Goal: Information Seeking & Learning: Learn about a topic

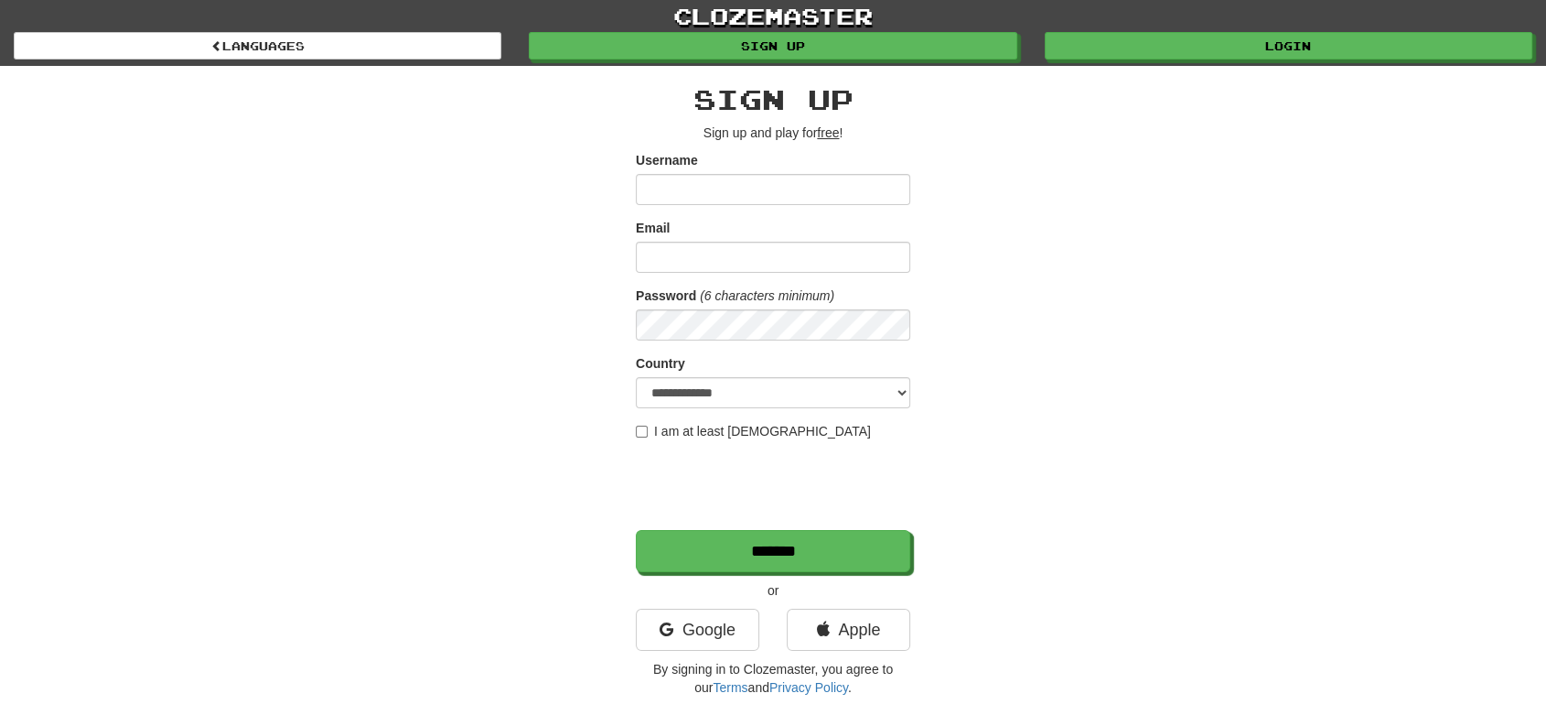
click at [983, 101] on div "**********" at bounding box center [773, 386] width 1071 height 640
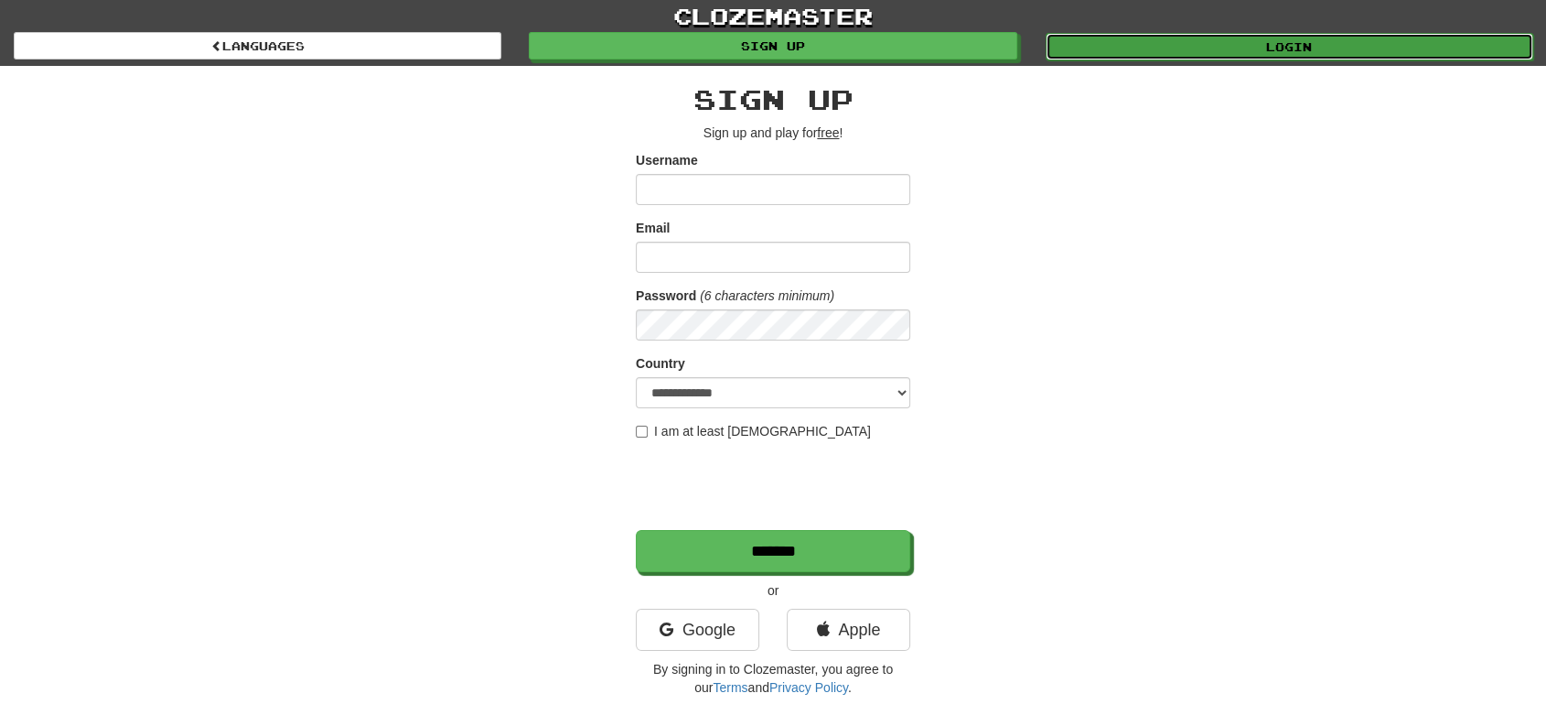
click at [1211, 42] on link "Login" at bounding box center [1290, 46] width 488 height 27
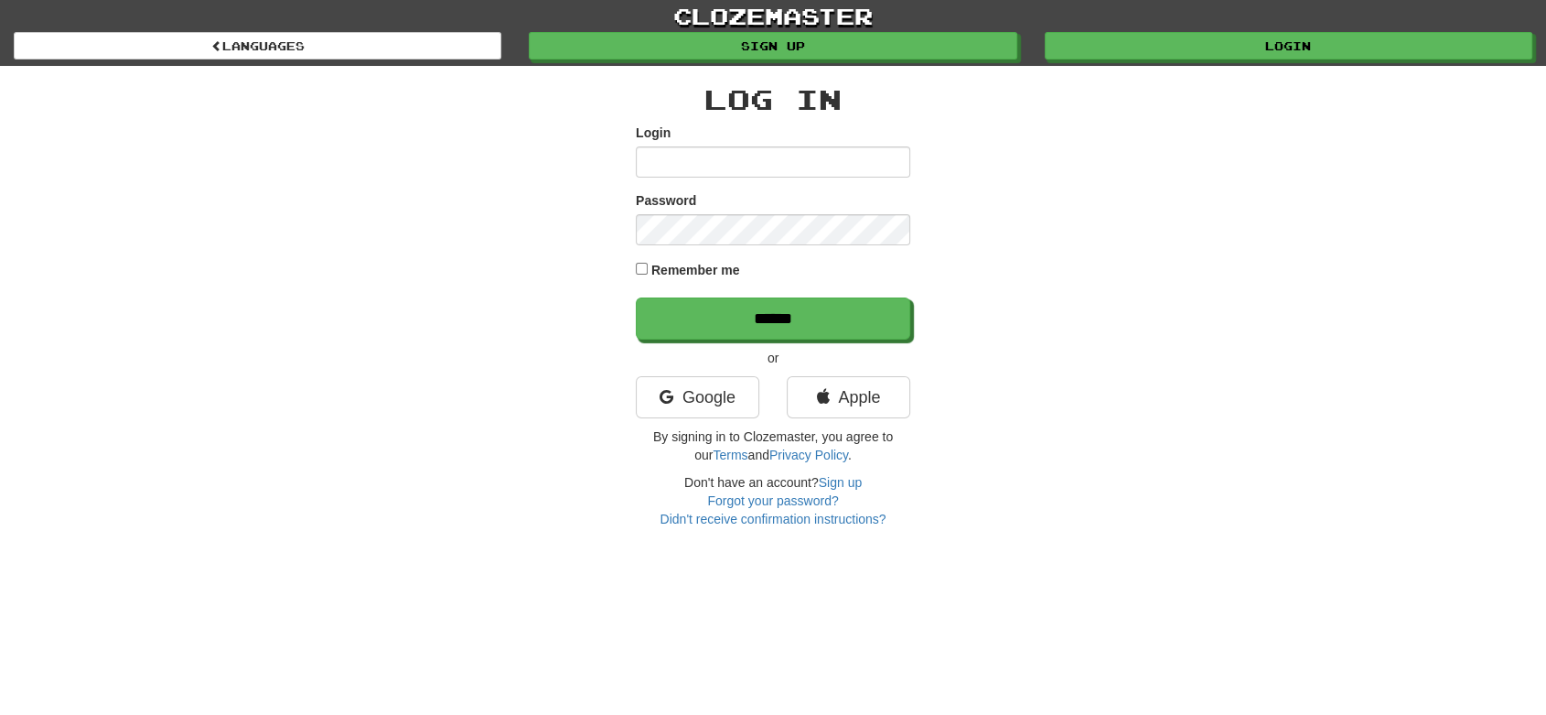
type input "*********"
click at [831, 166] on input "*********" at bounding box center [773, 161] width 275 height 31
click at [609, 174] on div "Log In Login ********* Password Remember me ****** or Google Apple By signing i…" at bounding box center [773, 297] width 1071 height 462
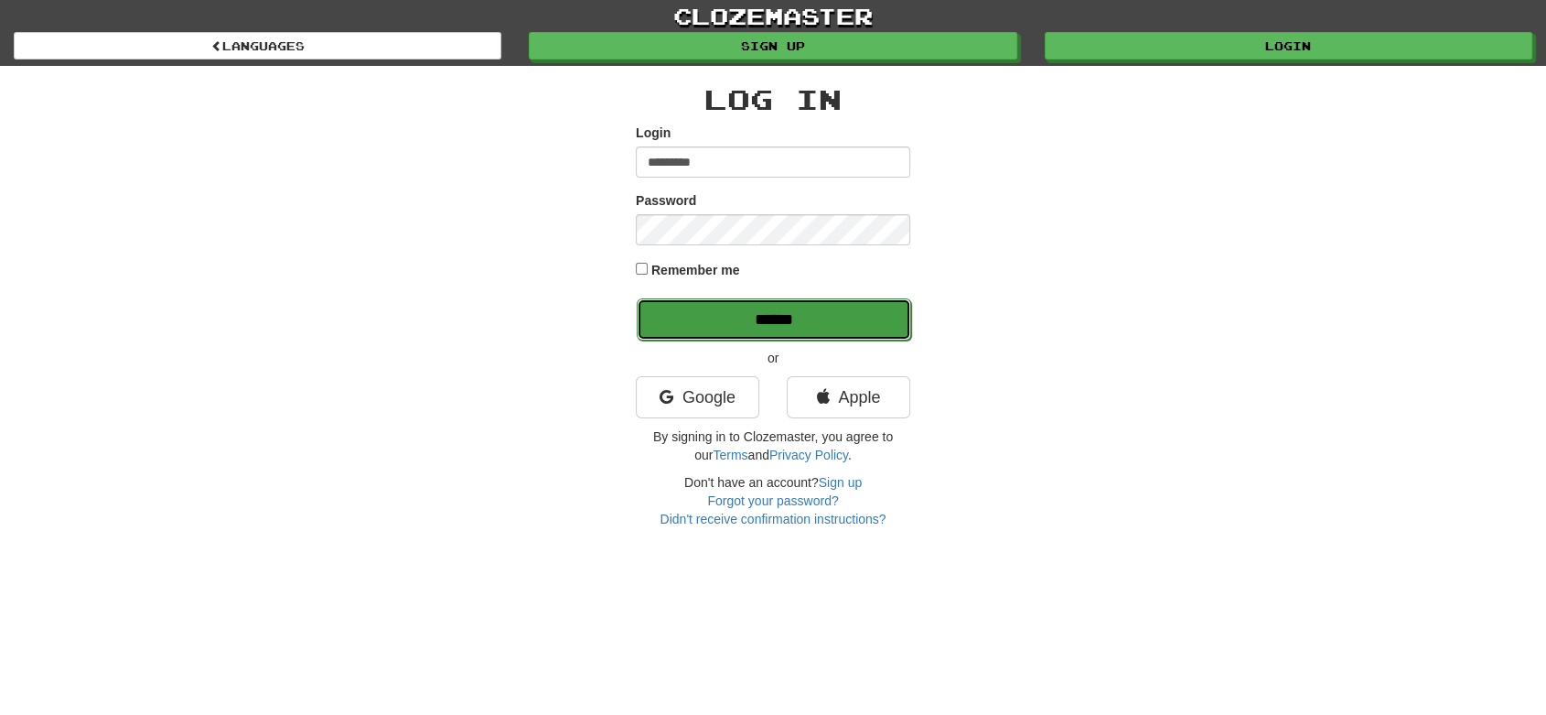
click at [779, 320] on input "******" at bounding box center [774, 319] width 275 height 42
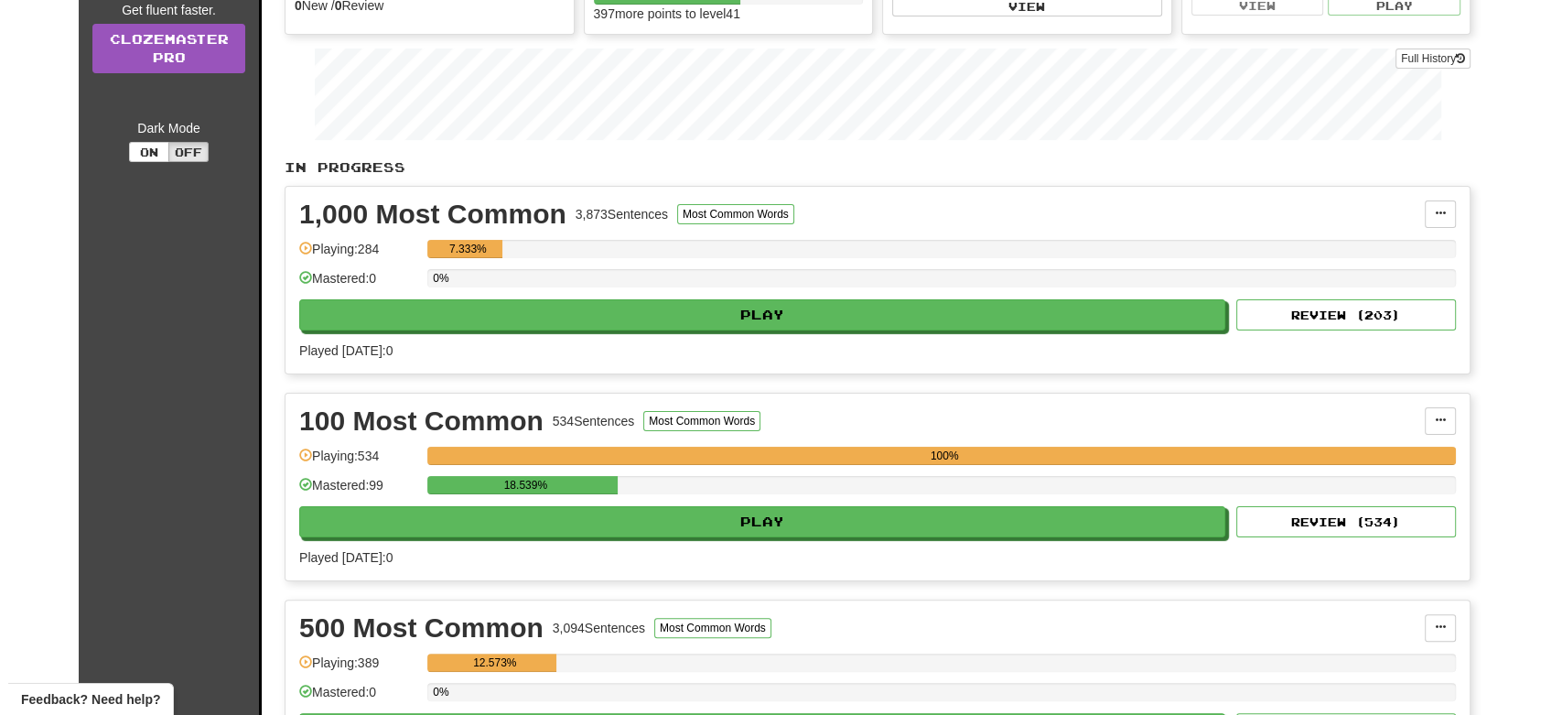
scroll to position [285, 0]
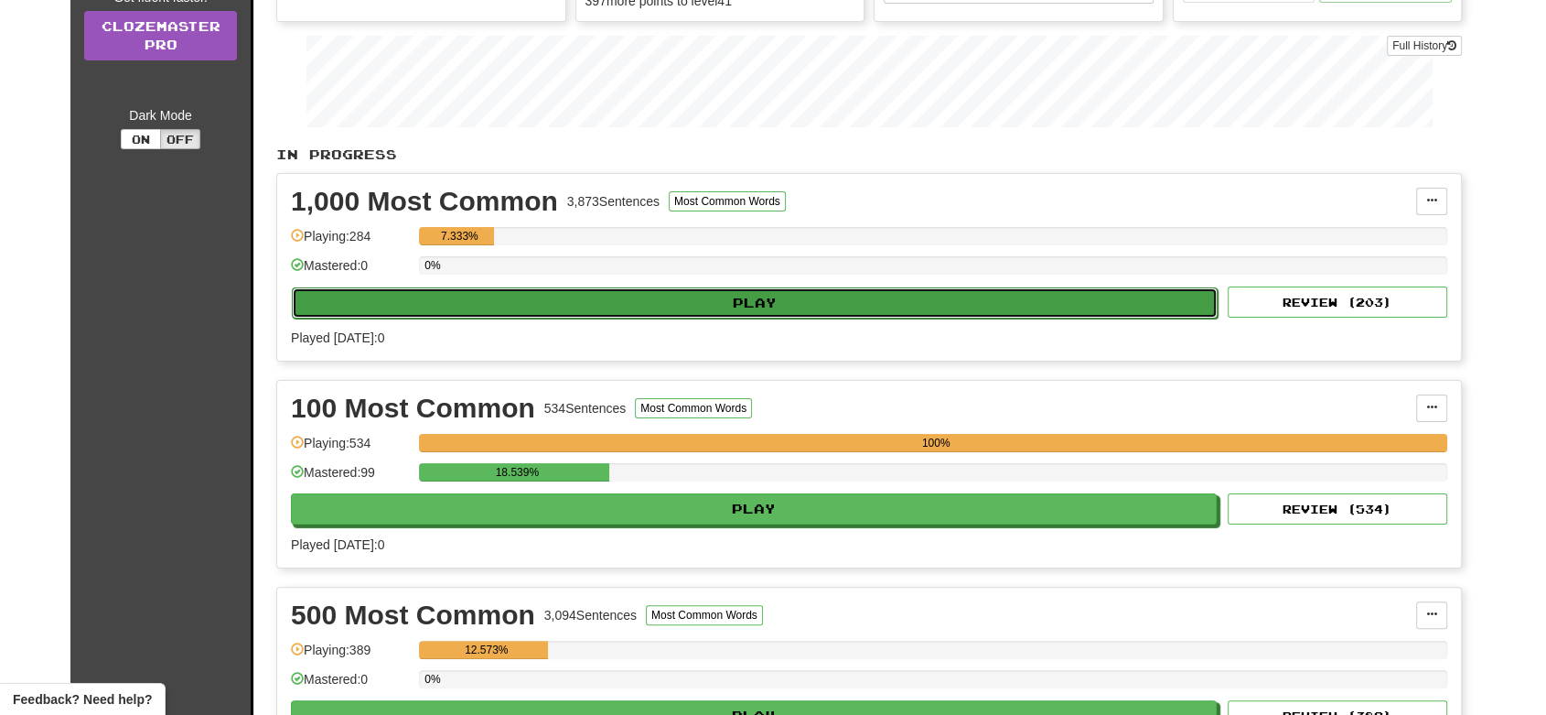
click at [818, 313] on button "Play" at bounding box center [755, 302] width 926 height 31
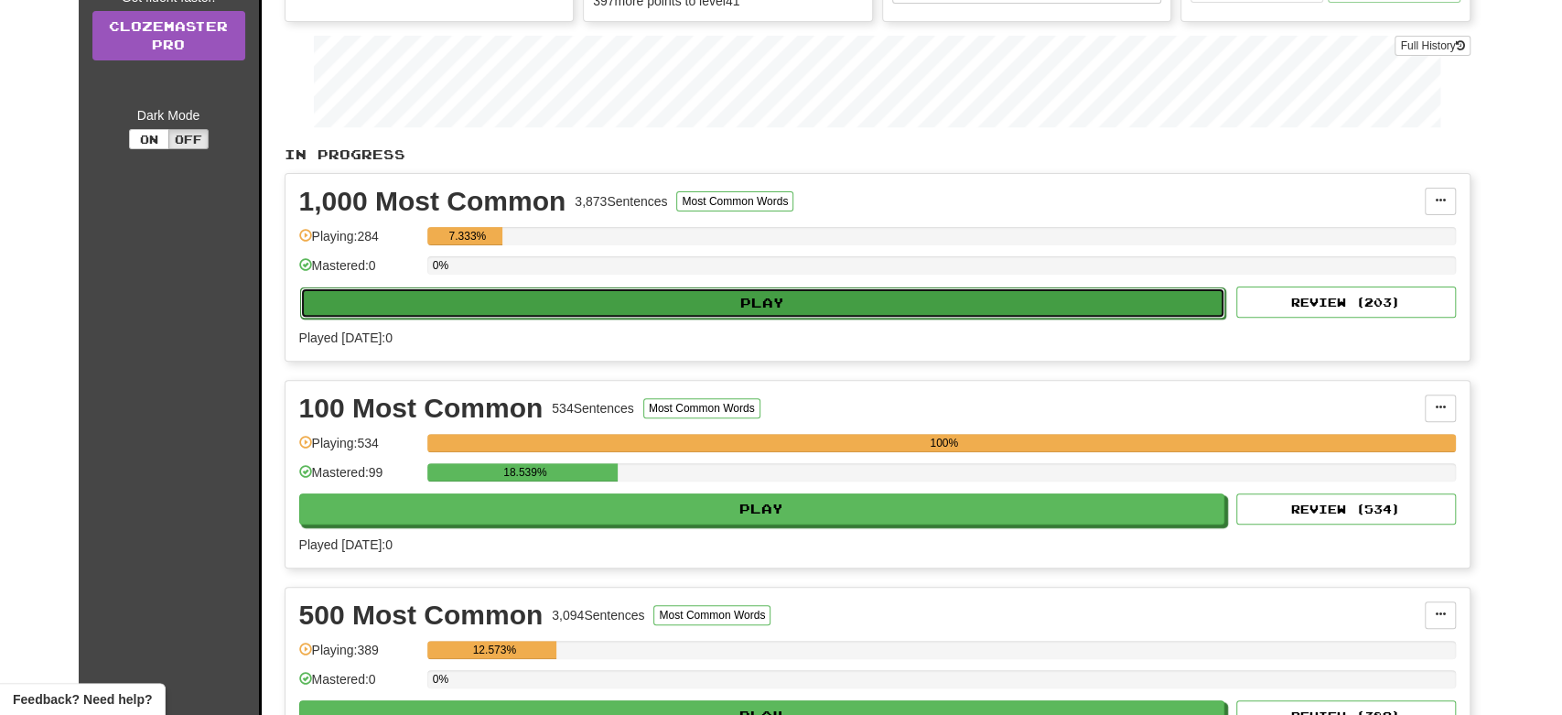
select select "**"
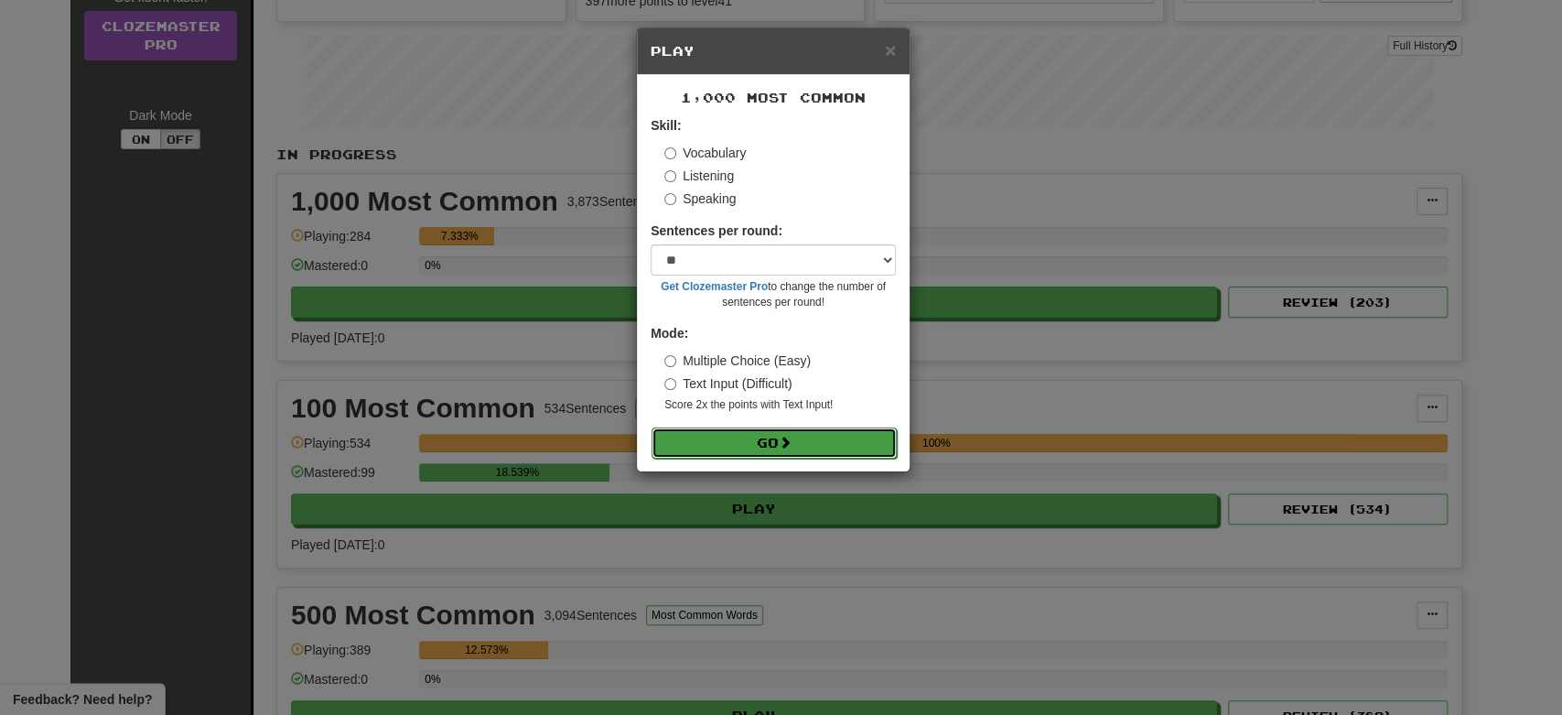
click at [751, 449] on button "Go" at bounding box center [773, 442] width 245 height 31
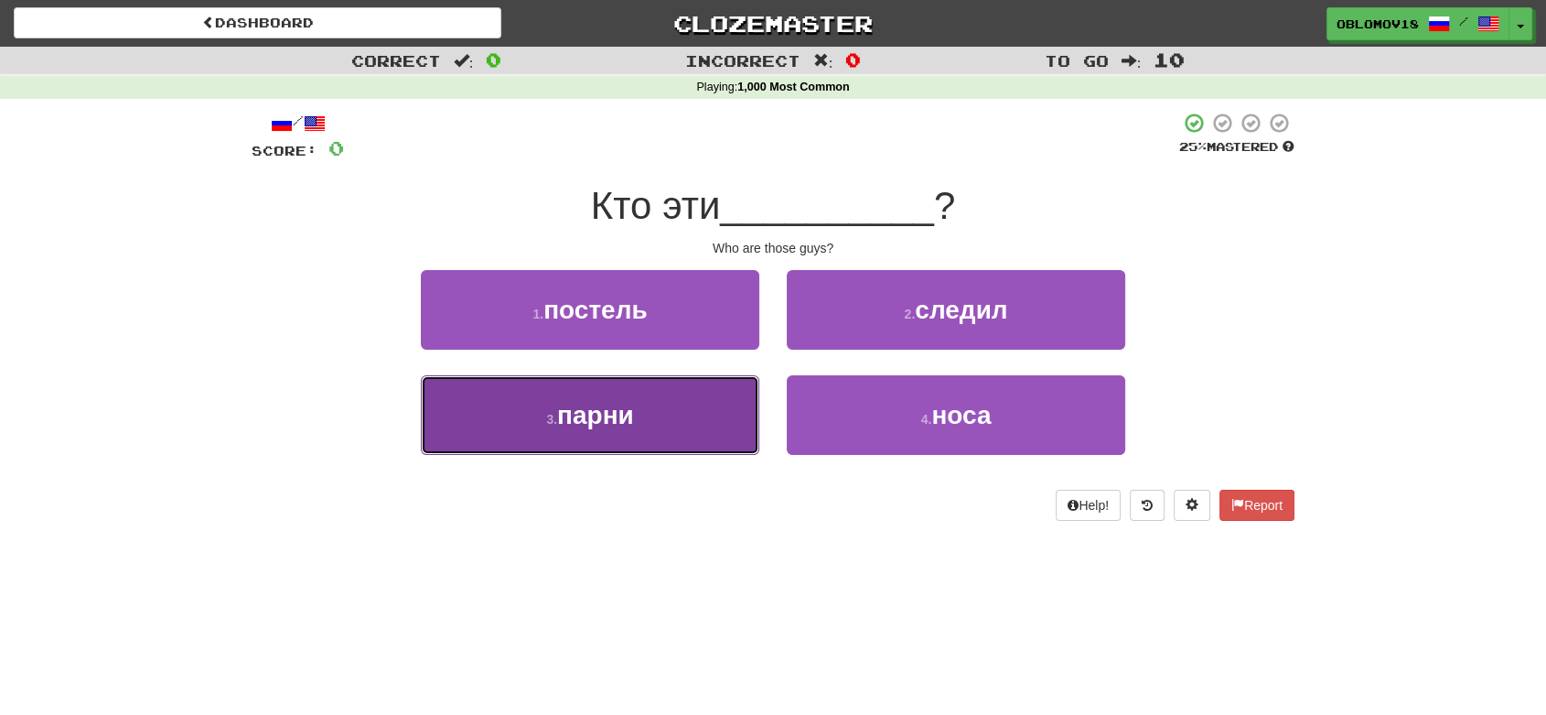
click at [724, 417] on button "3 . парни" at bounding box center [590, 415] width 339 height 80
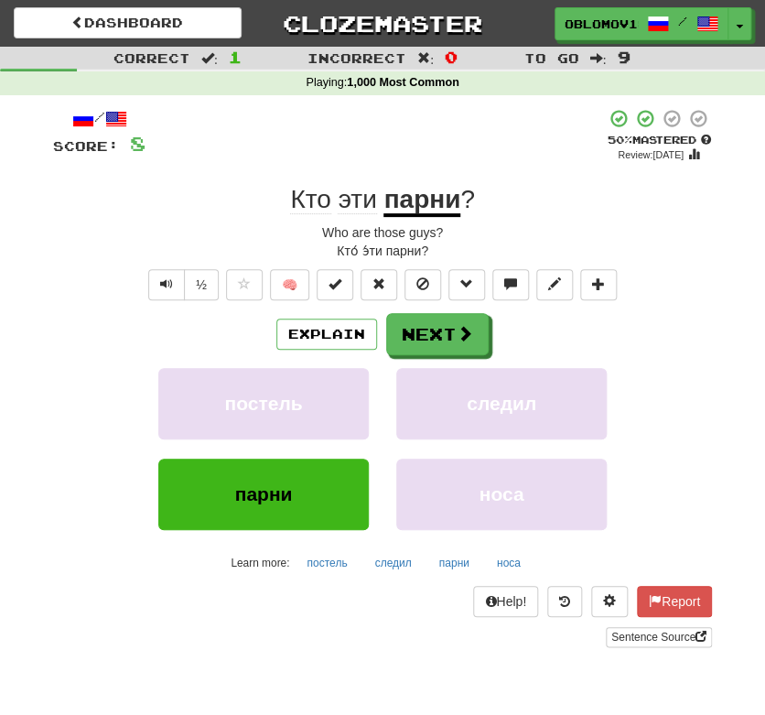
click at [665, 264] on div "/ Score: 8 + 8 50 % Mastered Review: 2025-10-01 Кто эти парни ? Who are those g…" at bounding box center [382, 377] width 659 height 539
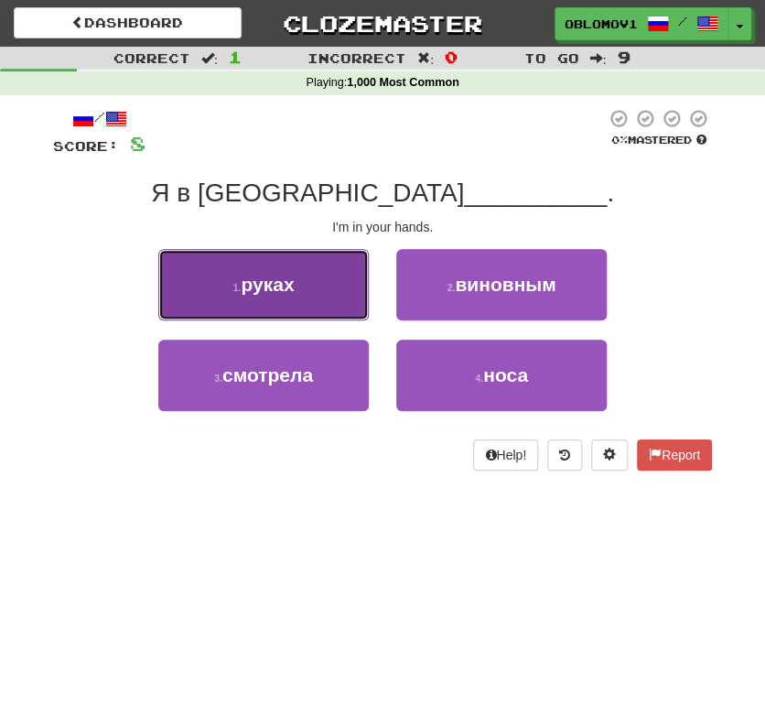
click at [322, 279] on button "1 . руках" at bounding box center [263, 284] width 210 height 71
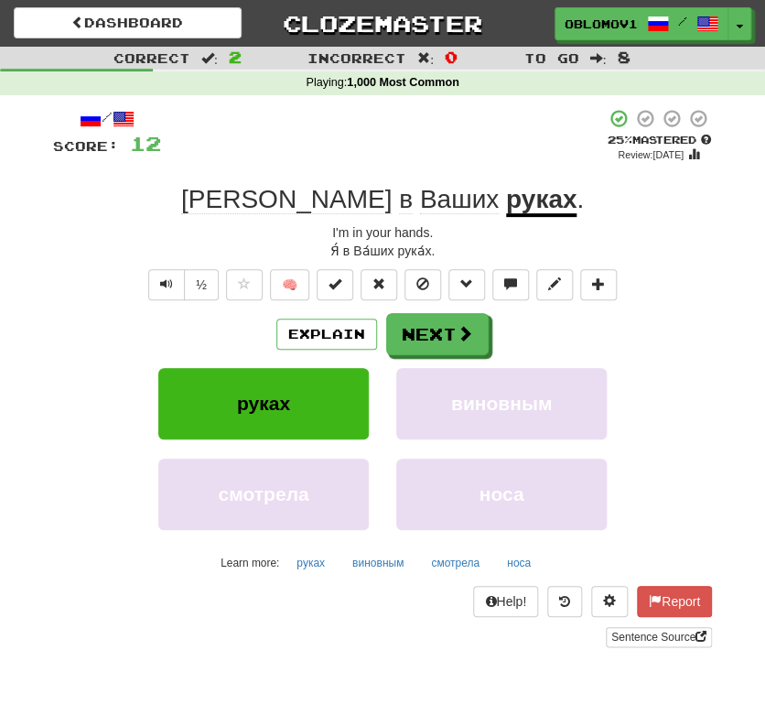
click at [758, 259] on div "Correct : 2 Incorrect : 0 To go : 8 Playing : 1,000 Most Common / Score: 12 + 4…" at bounding box center [382, 360] width 765 height 626
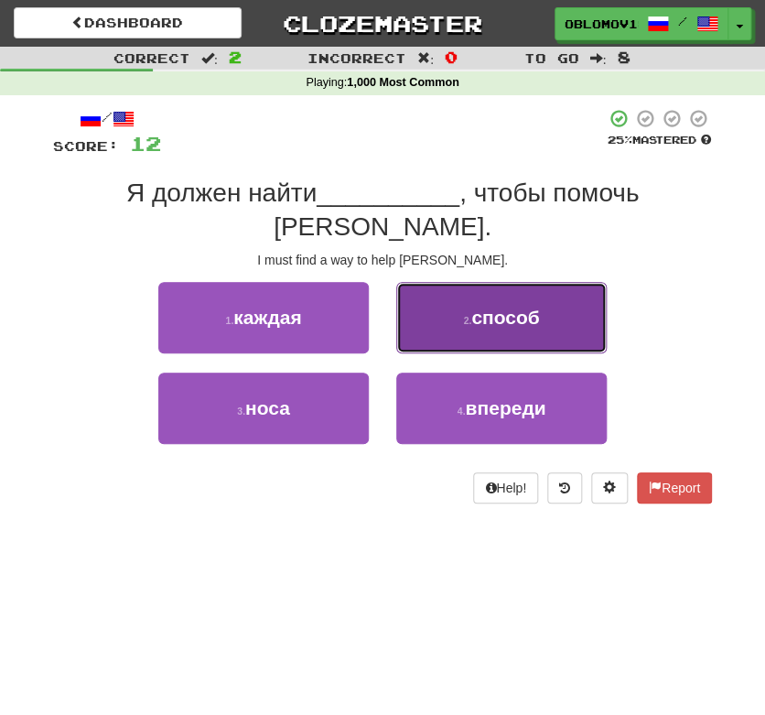
click at [538, 295] on button "2 . способ" at bounding box center [501, 317] width 210 height 71
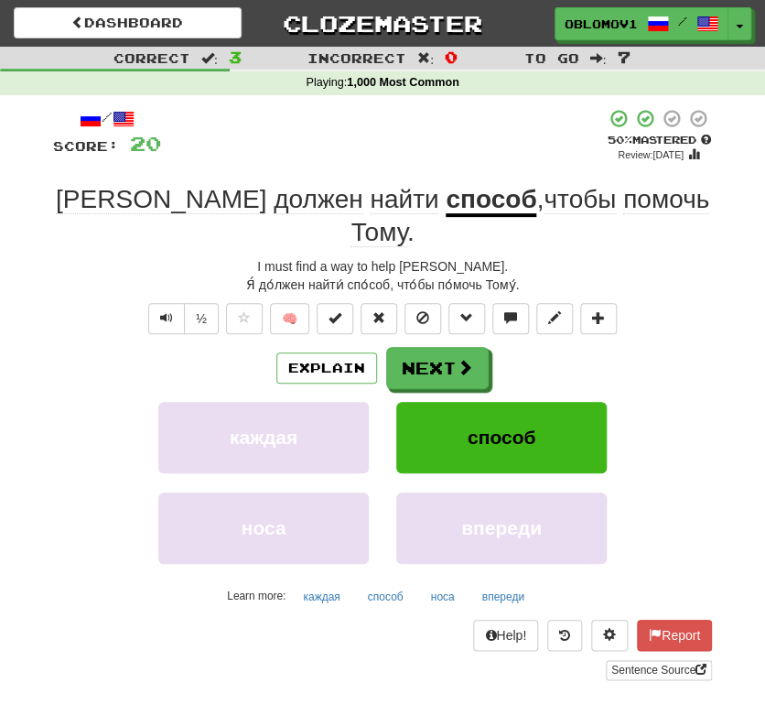
click at [684, 354] on div "Explain Next" at bounding box center [382, 368] width 659 height 42
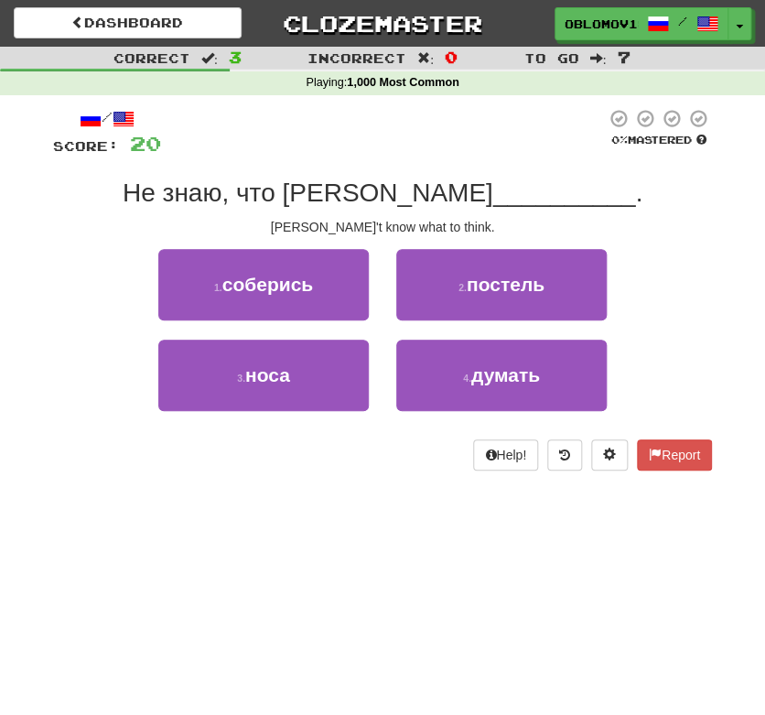
click at [518, 333] on div "2 . постель" at bounding box center [501, 294] width 238 height 91
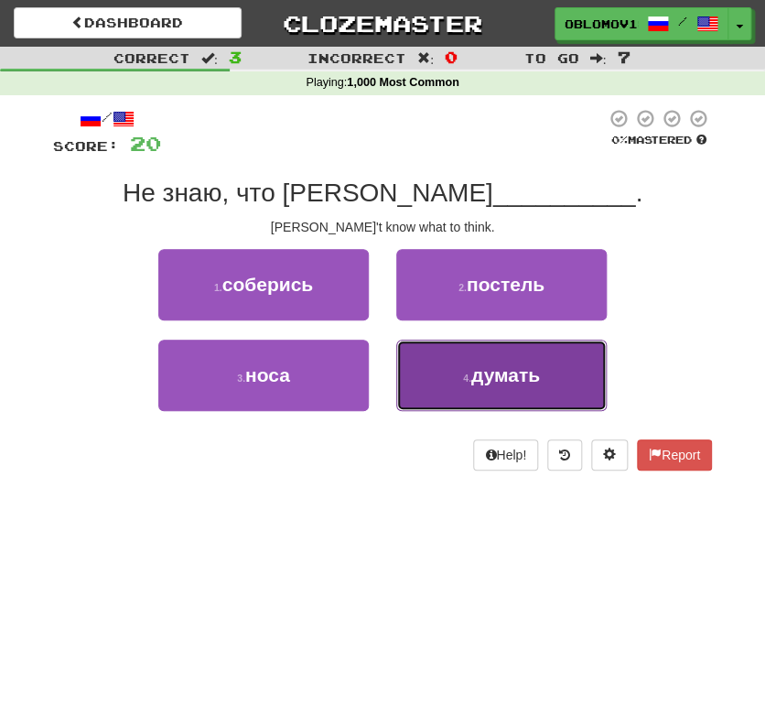
click at [505, 356] on button "4 . думать" at bounding box center [501, 374] width 210 height 71
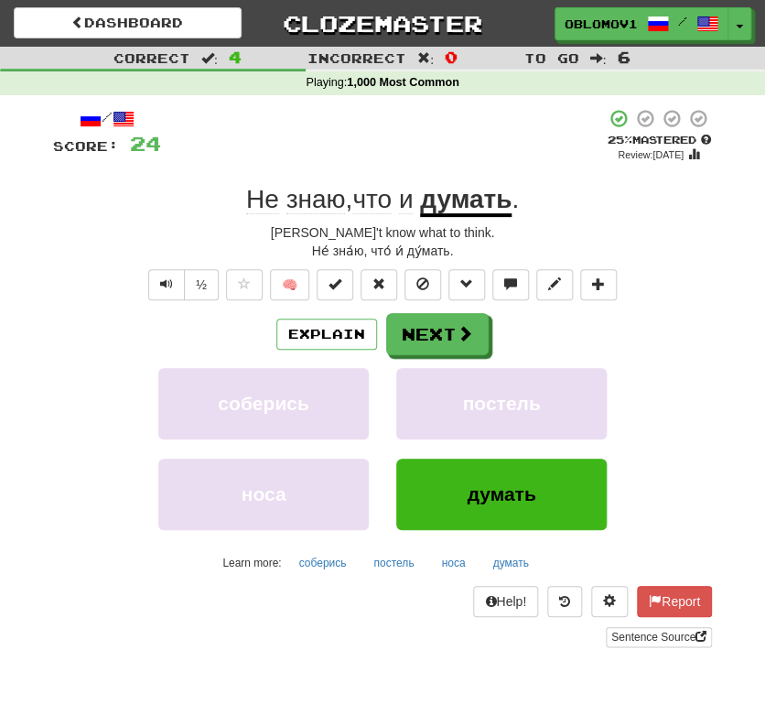
click at [758, 221] on div "Correct : 4 Incorrect : 0 To go : 6 Playing : 1,000 Most Common / Score: 24 + 4…" at bounding box center [382, 360] width 765 height 626
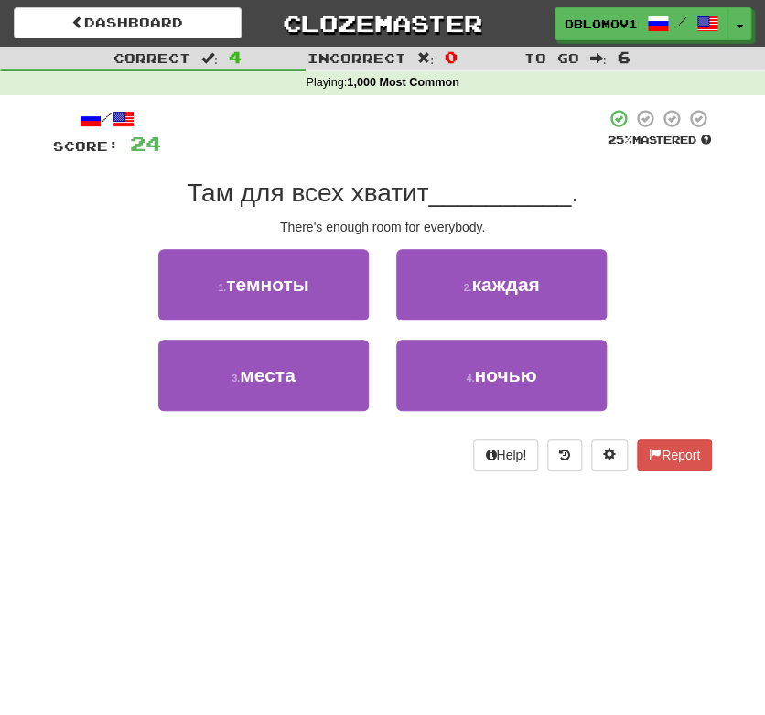
click at [714, 228] on div "/ Score: 24 25 % Mastered Там для всех хватит __________ . There's enough room …" at bounding box center [382, 295] width 686 height 401
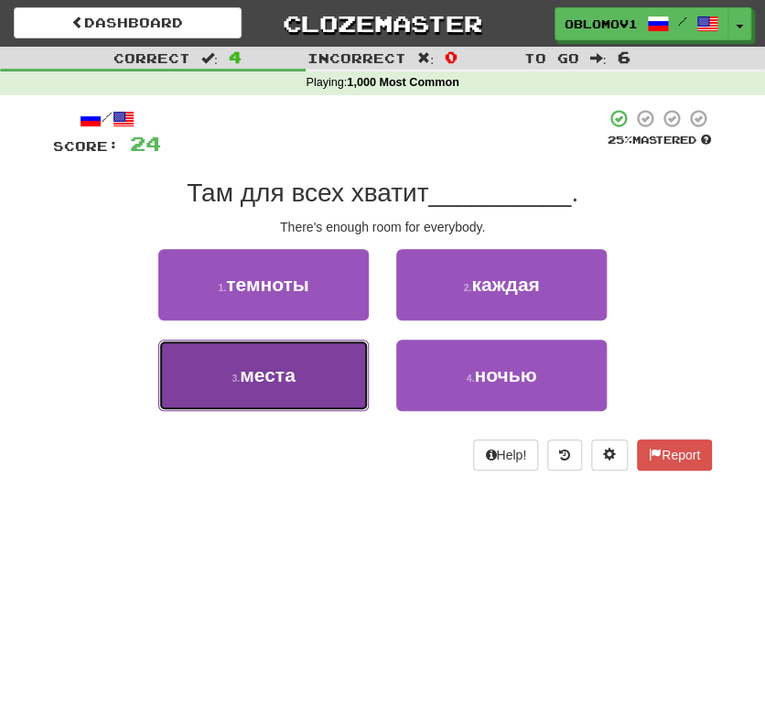
click at [342, 358] on button "3 . места" at bounding box center [263, 374] width 210 height 71
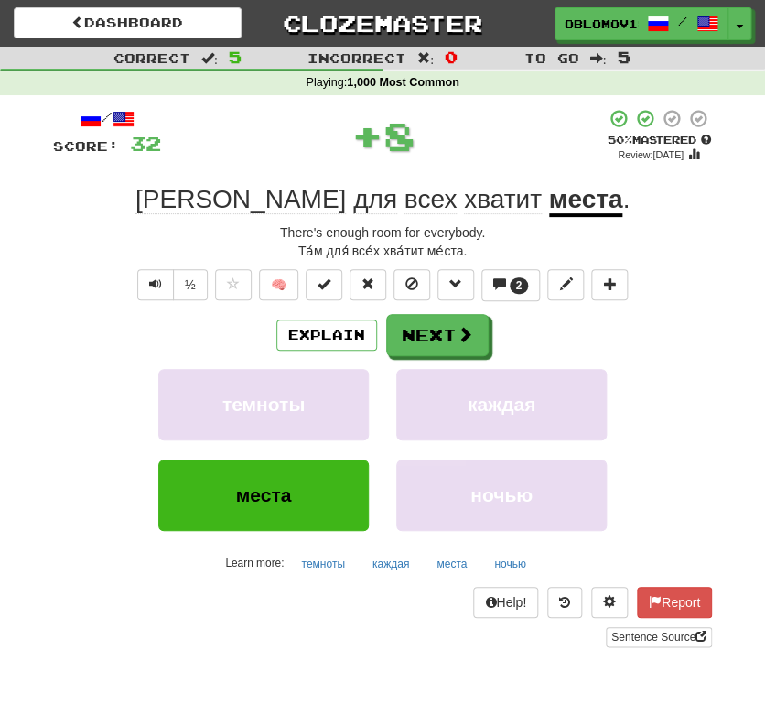
click at [660, 264] on div "/ Score: 32 + 8 50 % Mastered Review: 2025-10-01 Там для всех хватит места . Th…" at bounding box center [382, 377] width 659 height 539
click at [657, 276] on div "/ Score: 32 + 8 50 % Mastered Review: 2025-10-01 Там для всех хватит места . Th…" at bounding box center [382, 377] width 659 height 539
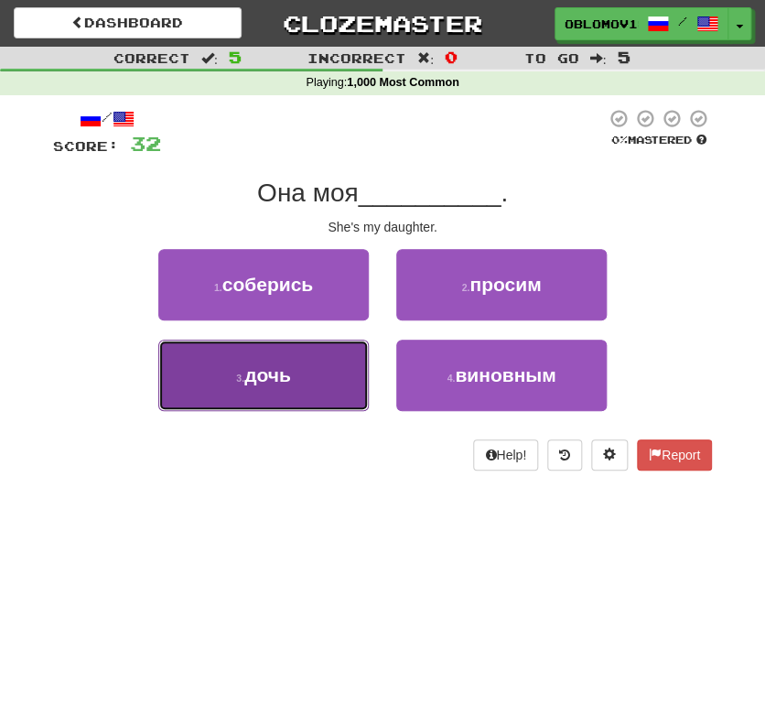
click at [246, 388] on button "3 . дочь" at bounding box center [263, 374] width 210 height 71
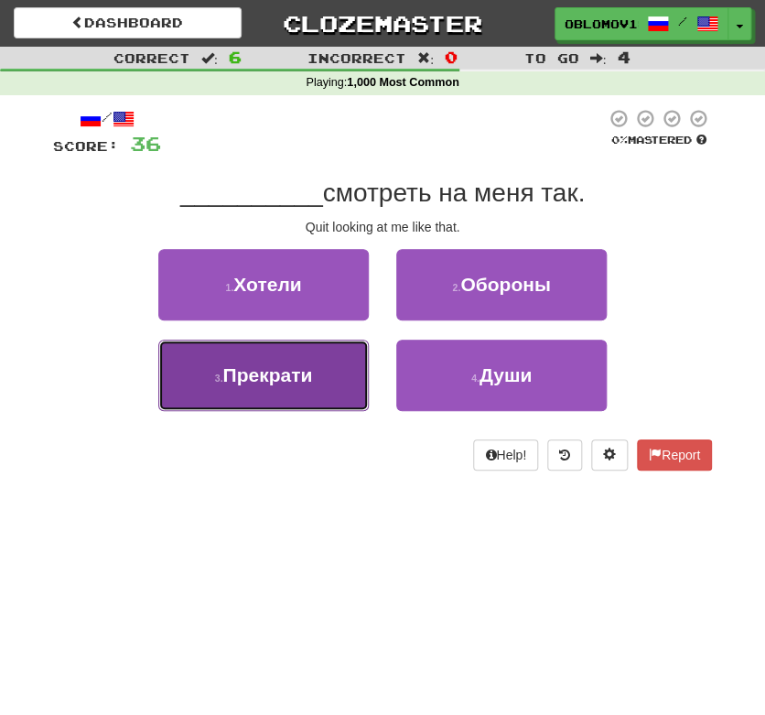
click at [308, 361] on button "3 . Прекрати" at bounding box center [263, 374] width 210 height 71
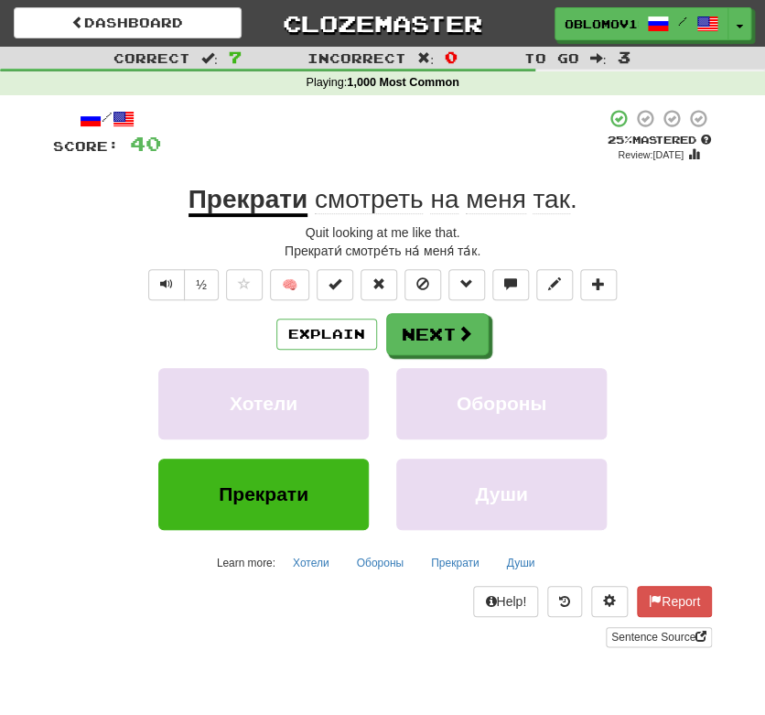
click at [649, 253] on div "Прекрати́ смотре́ть на́ меня́ та́к." at bounding box center [382, 251] width 659 height 18
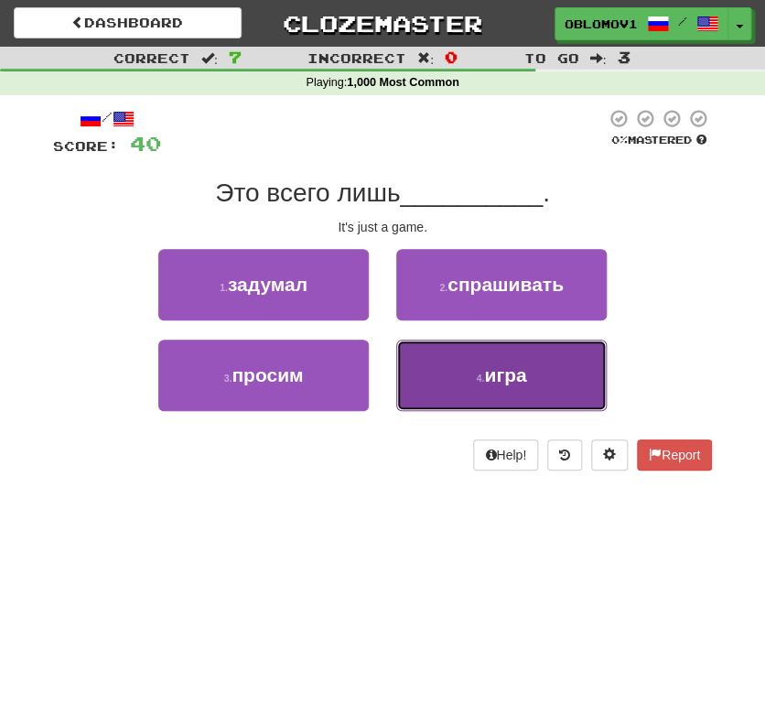
click at [549, 374] on button "4 . игра" at bounding box center [501, 374] width 210 height 71
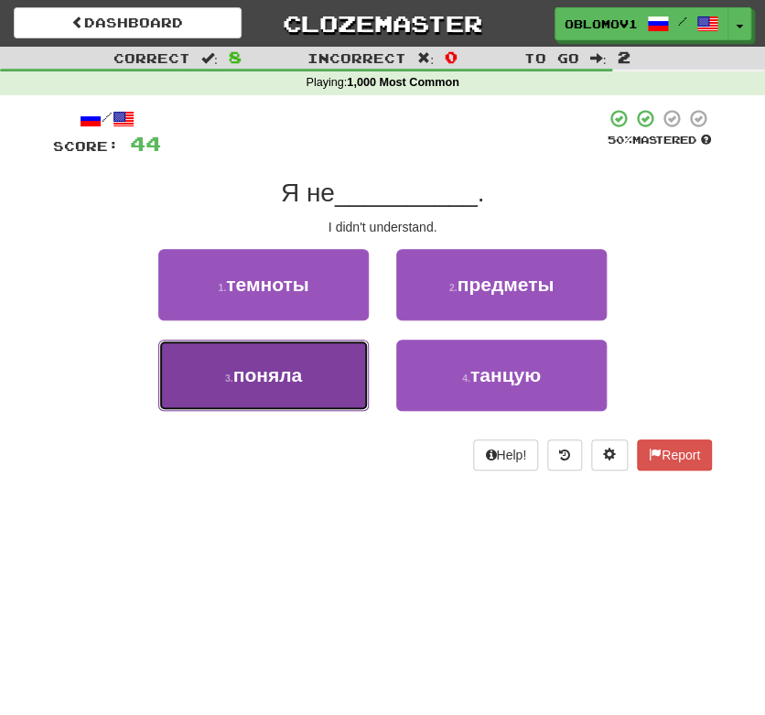
click at [307, 378] on button "3 . поняла" at bounding box center [263, 374] width 210 height 71
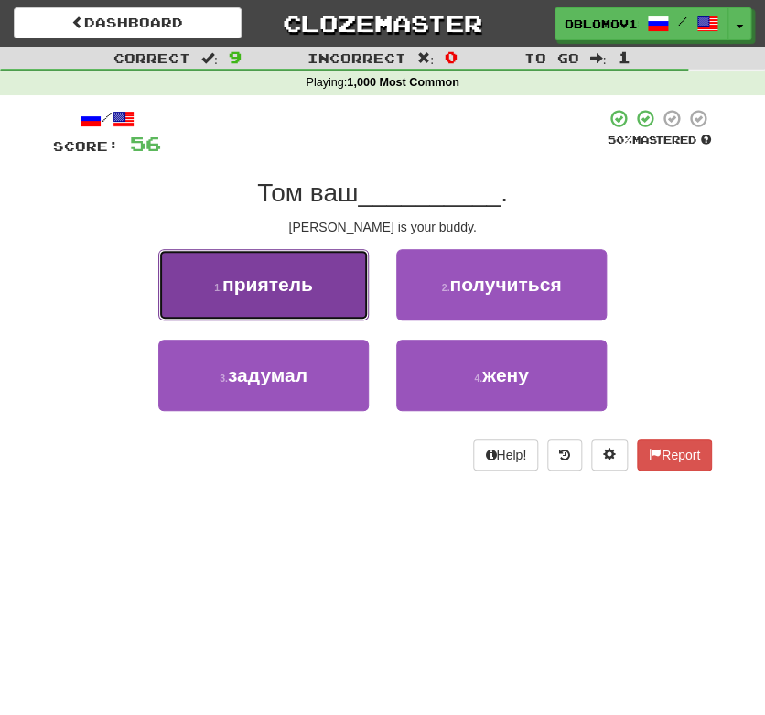
click at [281, 298] on button "1 . приятель" at bounding box center [263, 284] width 210 height 71
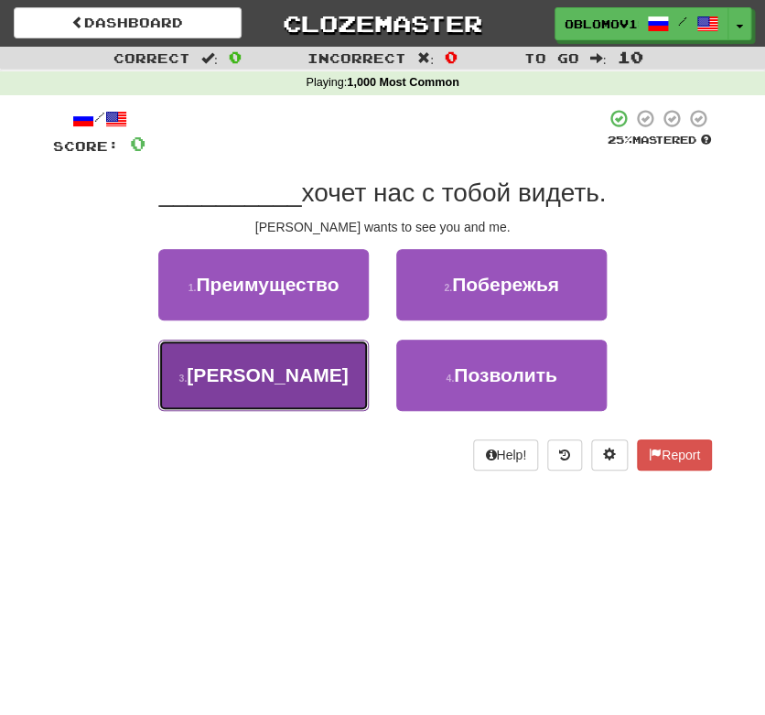
click at [289, 380] on span "Джон" at bounding box center [267, 374] width 161 height 21
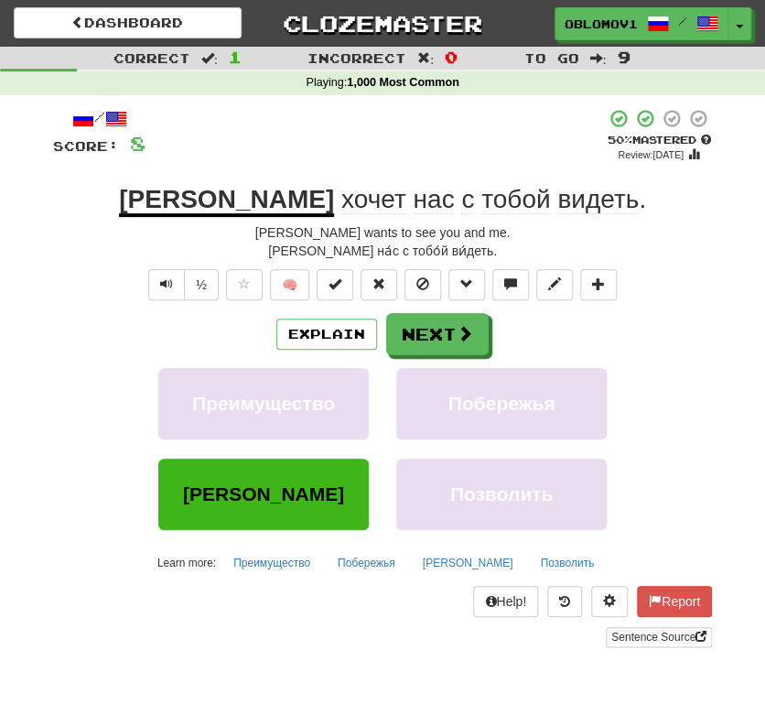
click at [638, 302] on div "/ Score: 8 + 8 50 % Mastered Review: 2025-10-01 Джон хочет нас с тобой видеть .…" at bounding box center [382, 377] width 659 height 539
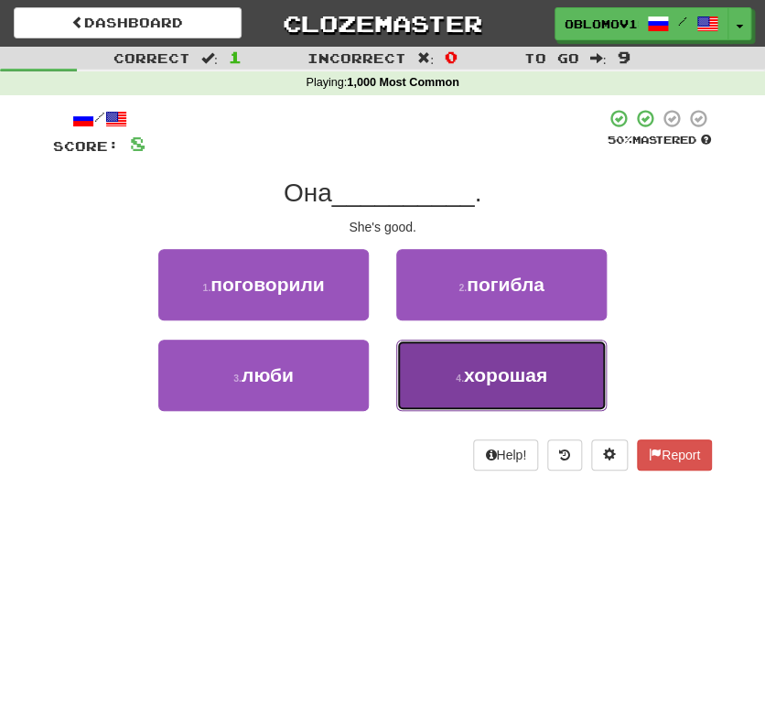
click at [494, 341] on button "4 . хорошая" at bounding box center [501, 374] width 210 height 71
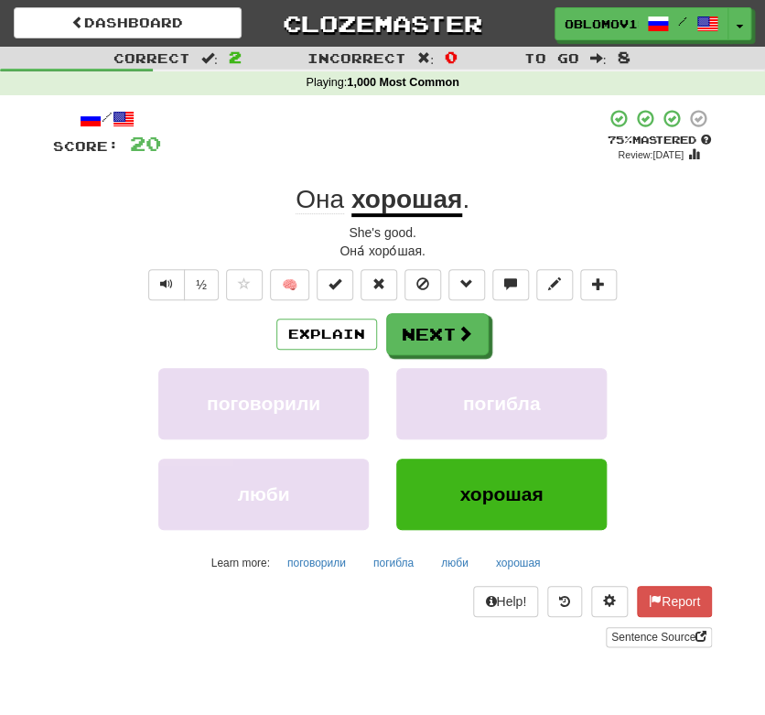
click at [683, 268] on div "/ Score: 20 + 12 75 % Mastered Review: 2025-10-21 Она хорошая . She's good. Она…" at bounding box center [382, 377] width 659 height 539
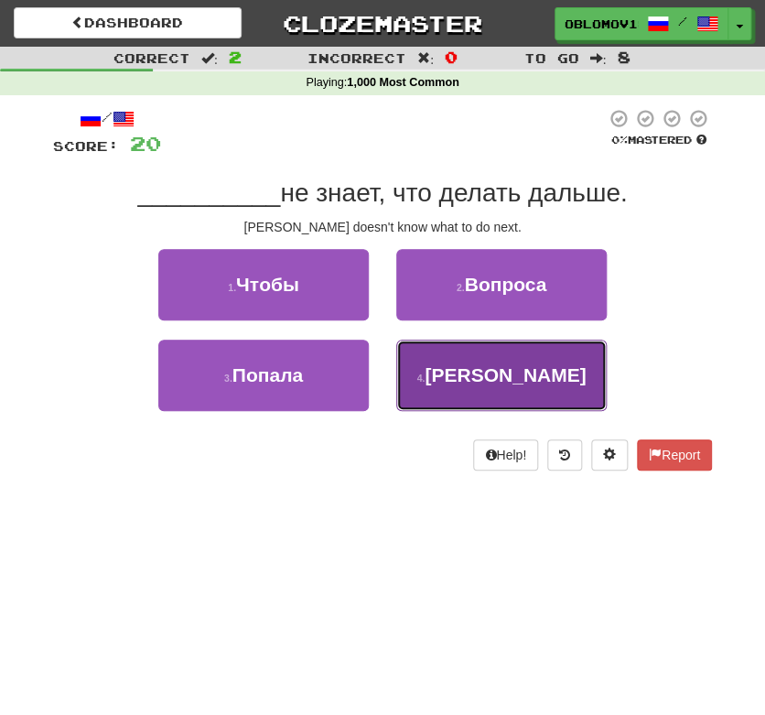
click at [533, 364] on button "4 . Джон" at bounding box center [501, 374] width 210 height 71
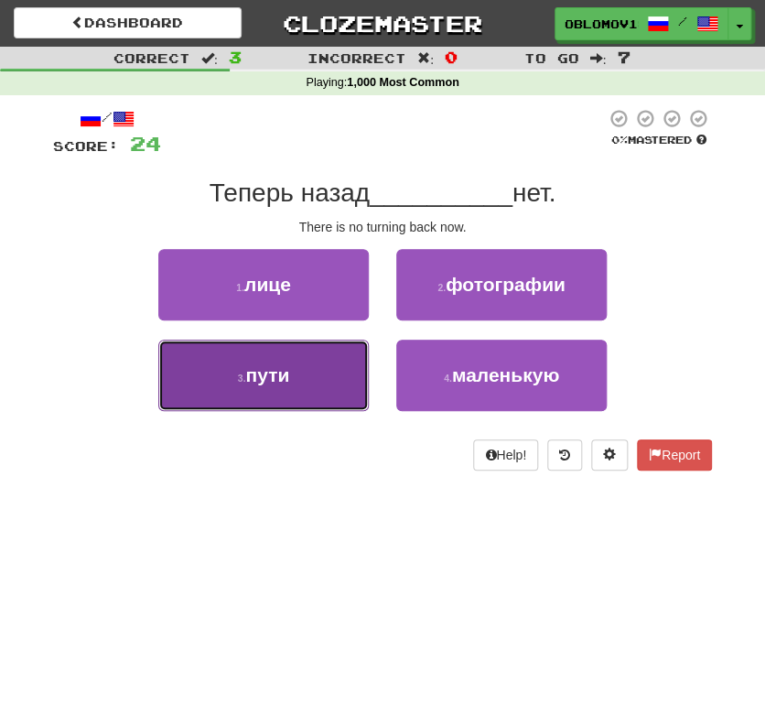
click at [253, 364] on span "пути" at bounding box center [267, 374] width 44 height 21
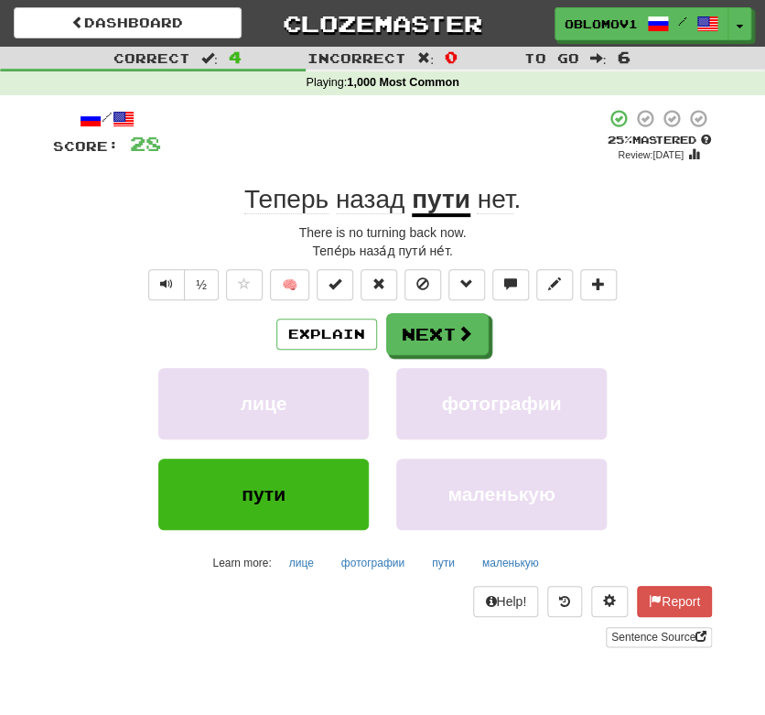
click at [696, 259] on div "Тепе́рь наза́д пути́ не́т." at bounding box center [382, 251] width 659 height 18
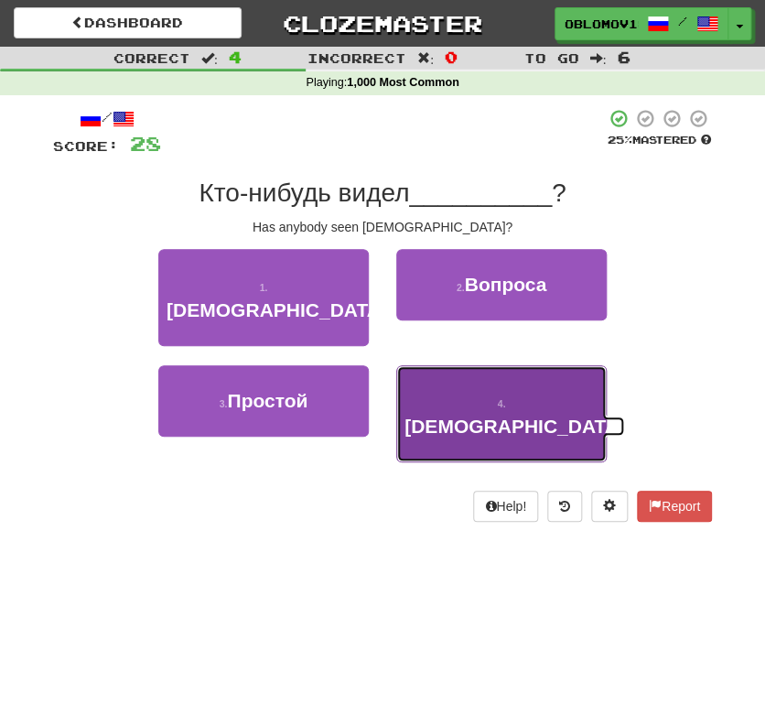
click at [533, 365] on button "4 . Бога" at bounding box center [501, 413] width 210 height 97
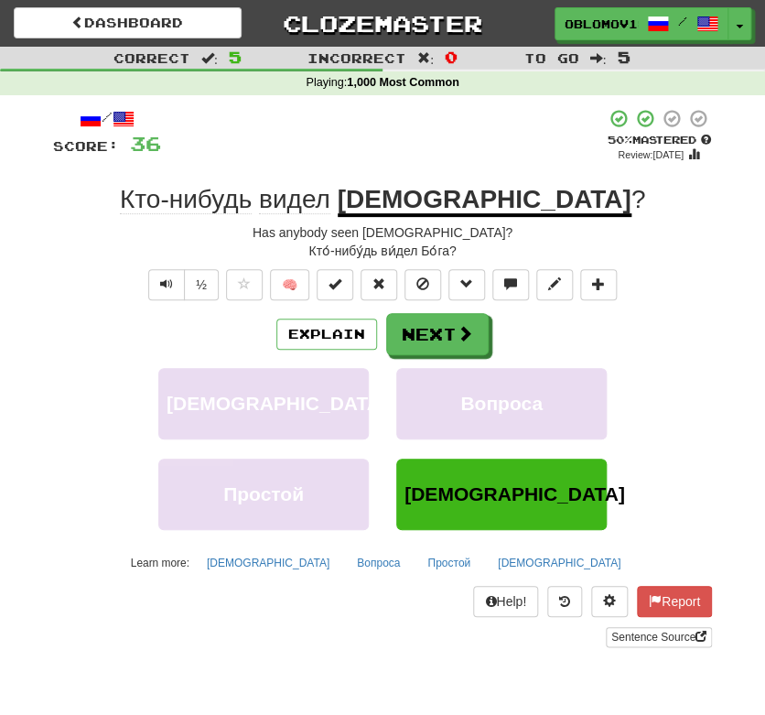
click at [662, 218] on div "/ Score: 36 + 8 50 % Mastered Review: 2025-10-01 Кто-нибудь видел Бога ? Has an…" at bounding box center [382, 377] width 659 height 539
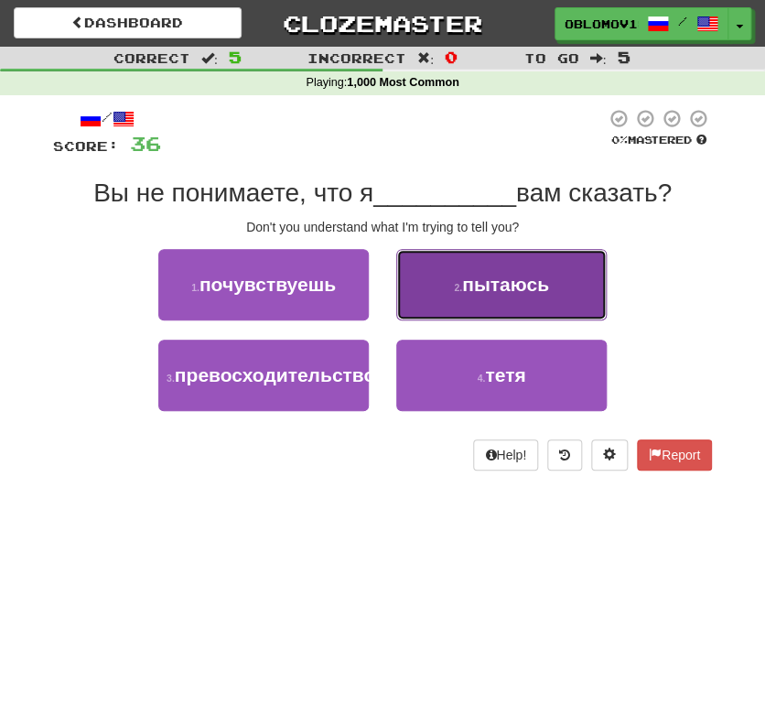
click at [547, 287] on span "пытаюсь" at bounding box center [505, 284] width 87 height 21
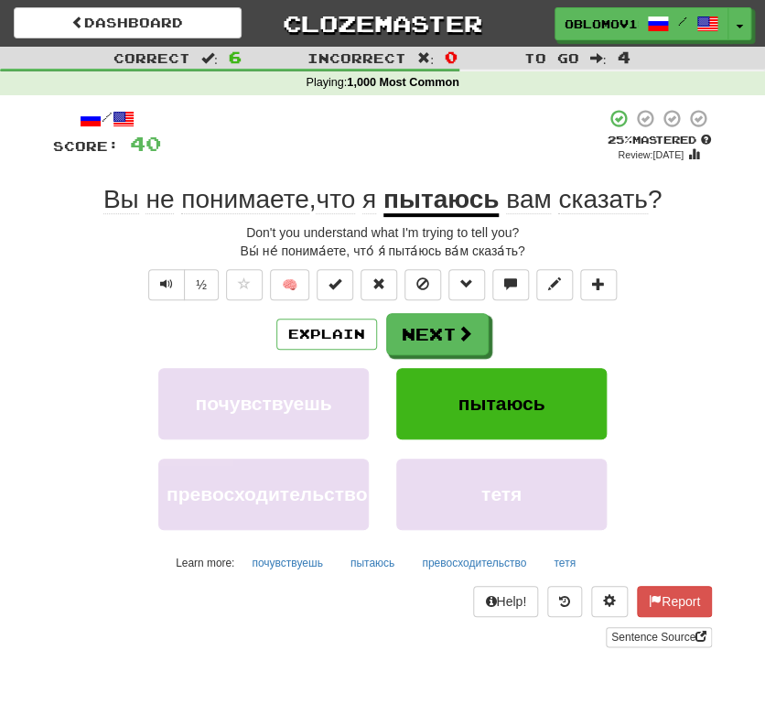
click at [738, 217] on div "Correct : 6 Incorrect : 0 To go : 4 Playing : 1,000 Most Common / Score: 40 + 4…" at bounding box center [382, 360] width 765 height 626
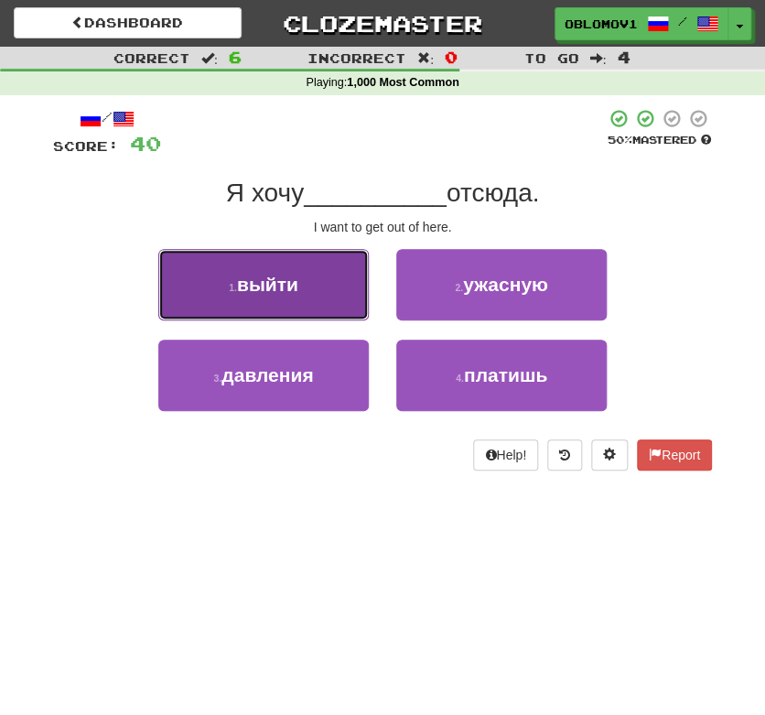
click at [289, 262] on button "1 . выйти" at bounding box center [263, 284] width 210 height 71
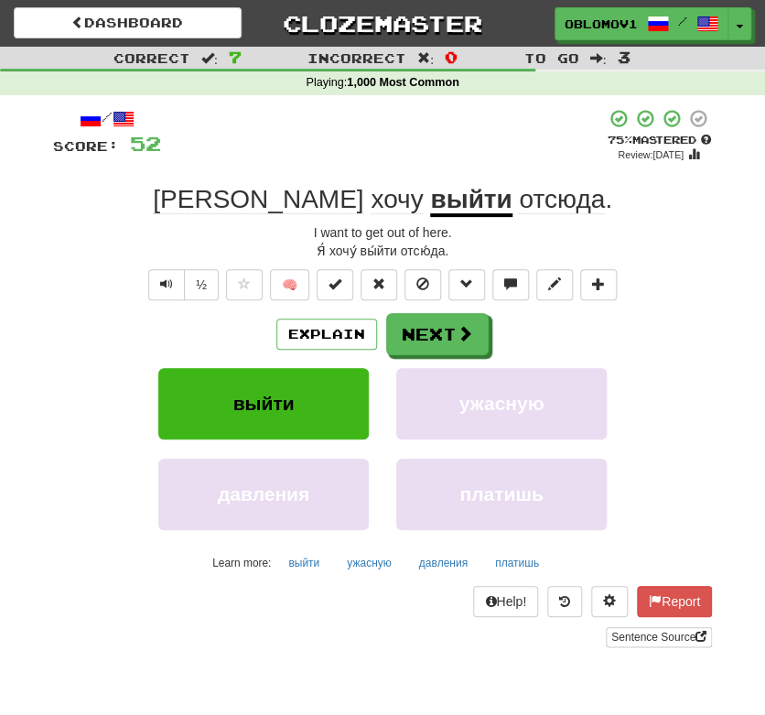
click at [715, 244] on div "/ Score: 52 + 12 75 % Mastered Review: 2025-10-21 Я хочу выйти отсюда . I want …" at bounding box center [382, 383] width 686 height 577
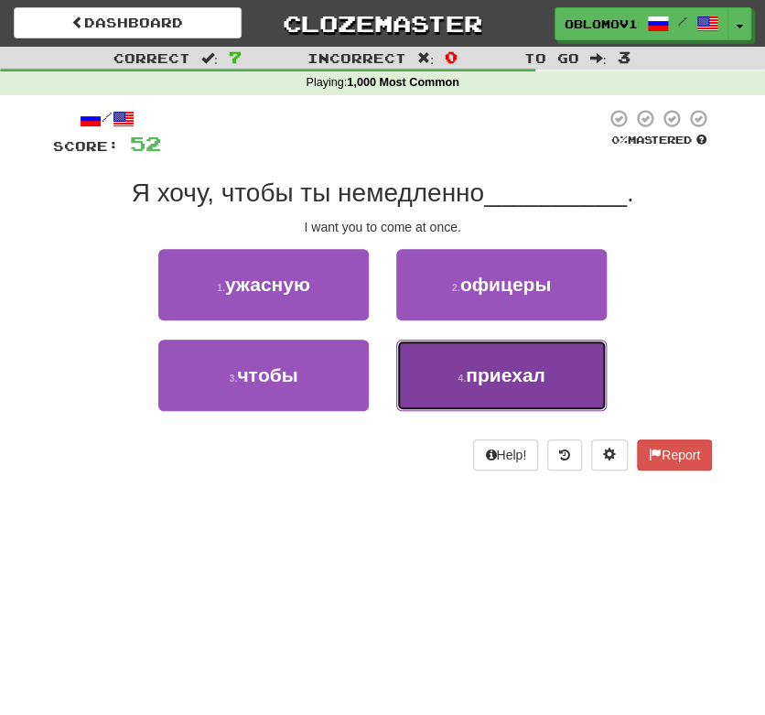
click at [527, 371] on span "приехал" at bounding box center [506, 374] width 80 height 21
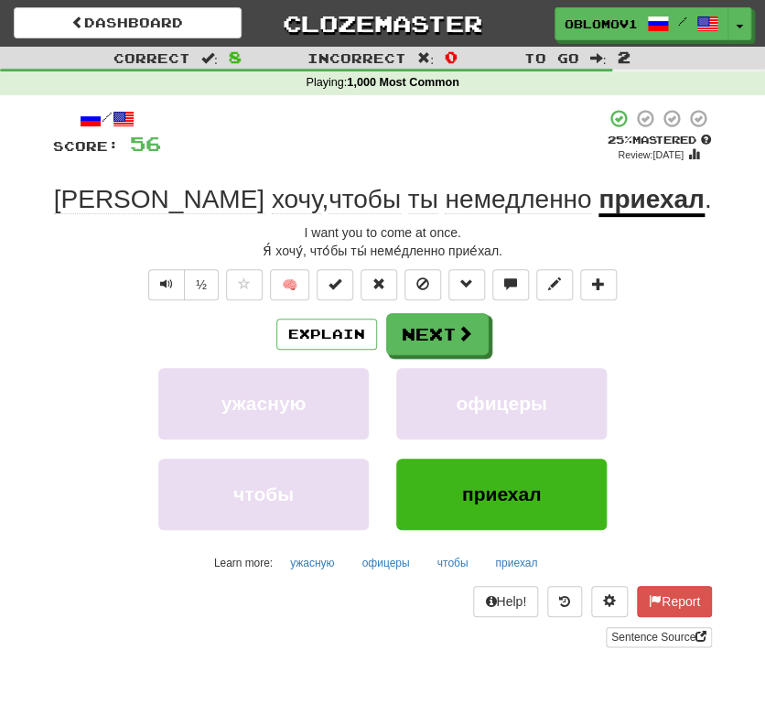
click at [687, 221] on div "/ Score: 56 + 4 25 % Mastered Review: 2025-09-22 Я хочу , чтобы ты немедленно п…" at bounding box center [382, 377] width 659 height 539
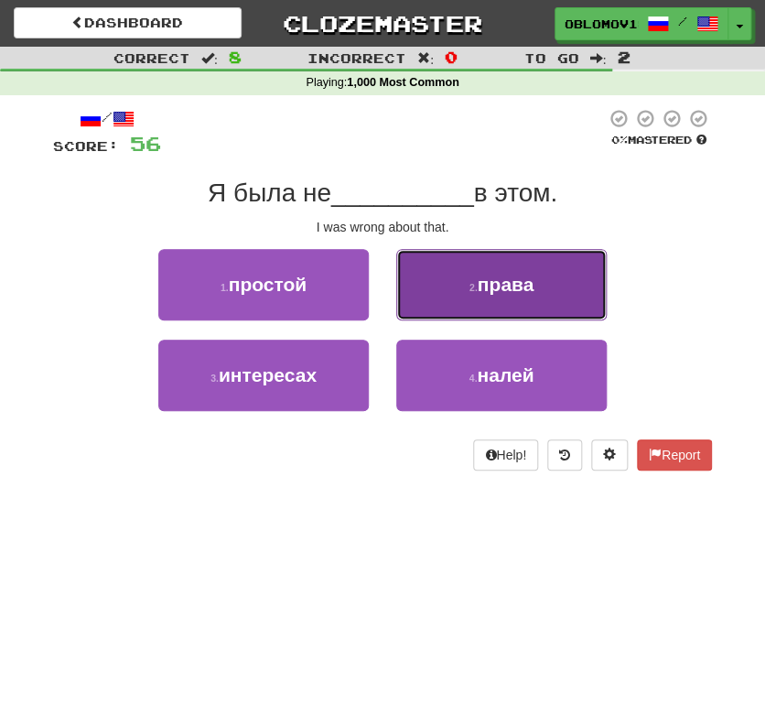
click at [573, 285] on button "2 . права" at bounding box center [501, 284] width 210 height 71
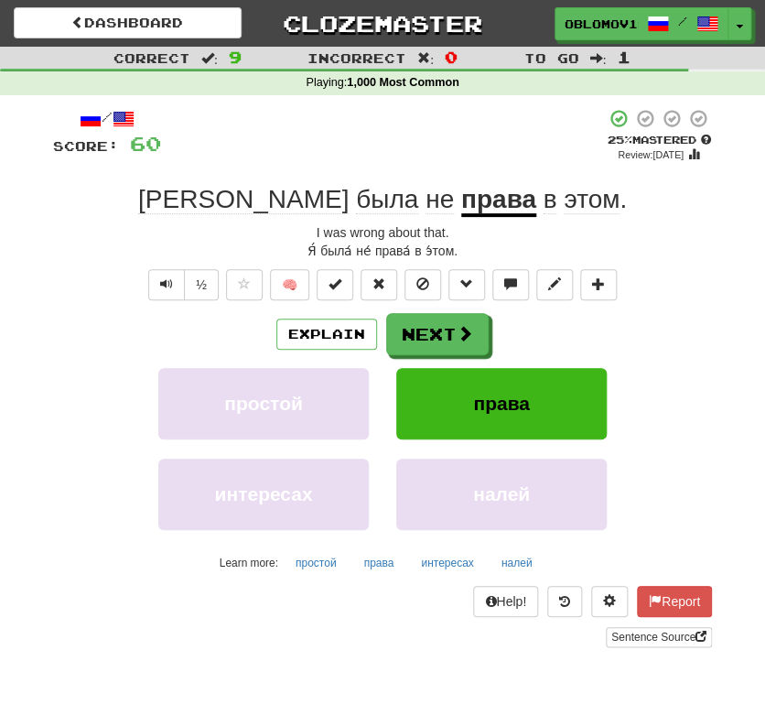
click at [687, 231] on div "I was wrong about that." at bounding box center [382, 232] width 659 height 18
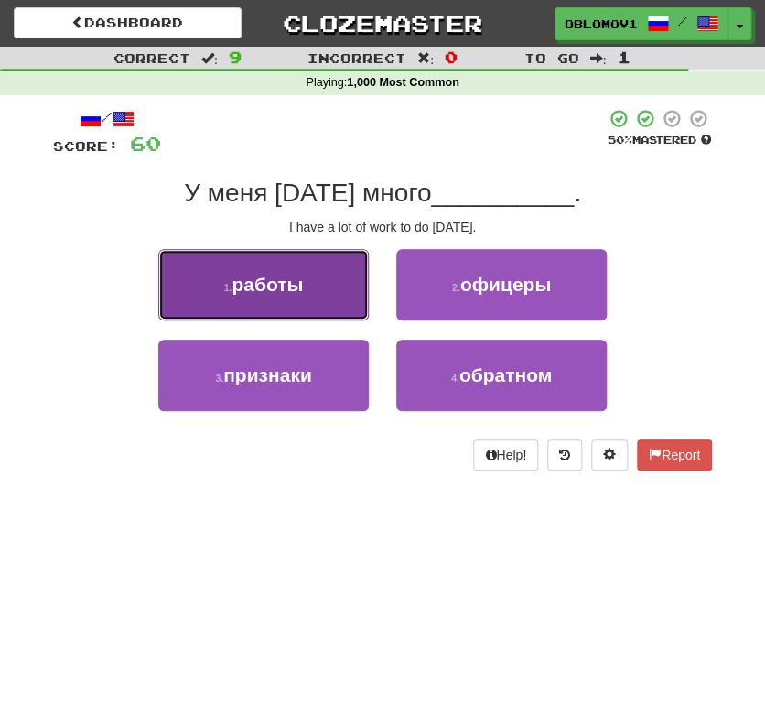
click at [297, 298] on button "1 . работы" at bounding box center [263, 284] width 210 height 71
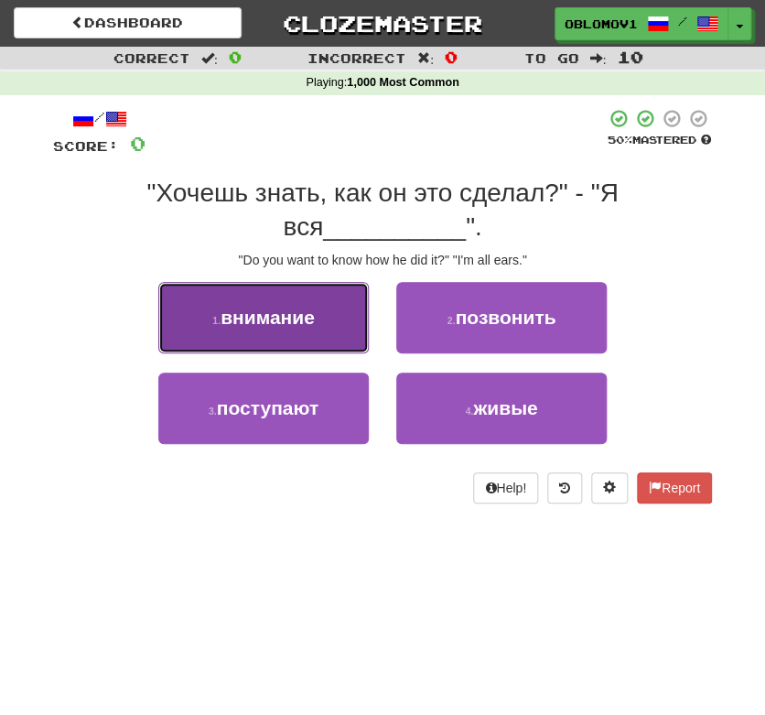
click at [258, 311] on span "внимание" at bounding box center [268, 317] width 94 height 21
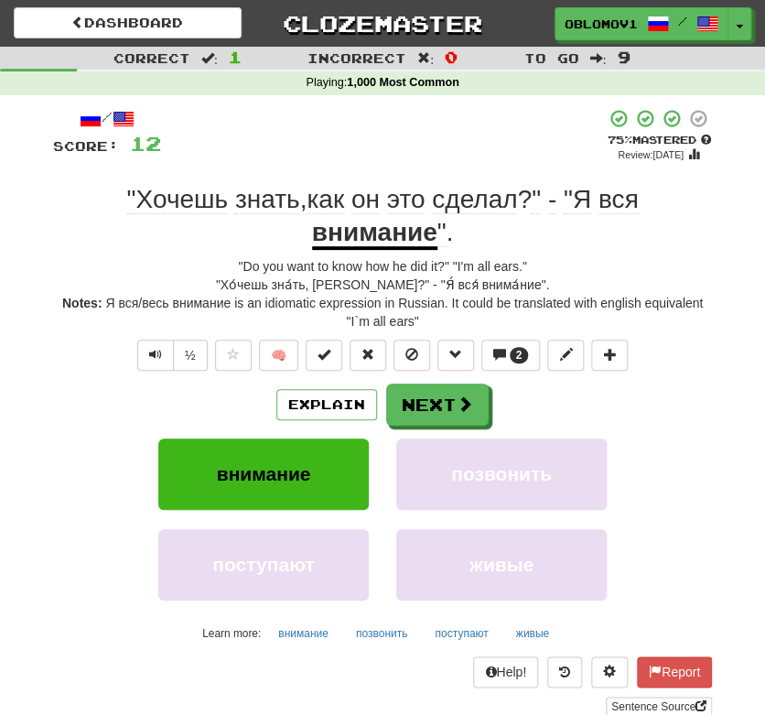
click at [686, 436] on div "/ Score: 12 + 12 75 % Mastered Review: 2025-10-21 "Хочешь знать , как он это сд…" at bounding box center [382, 412] width 659 height 609
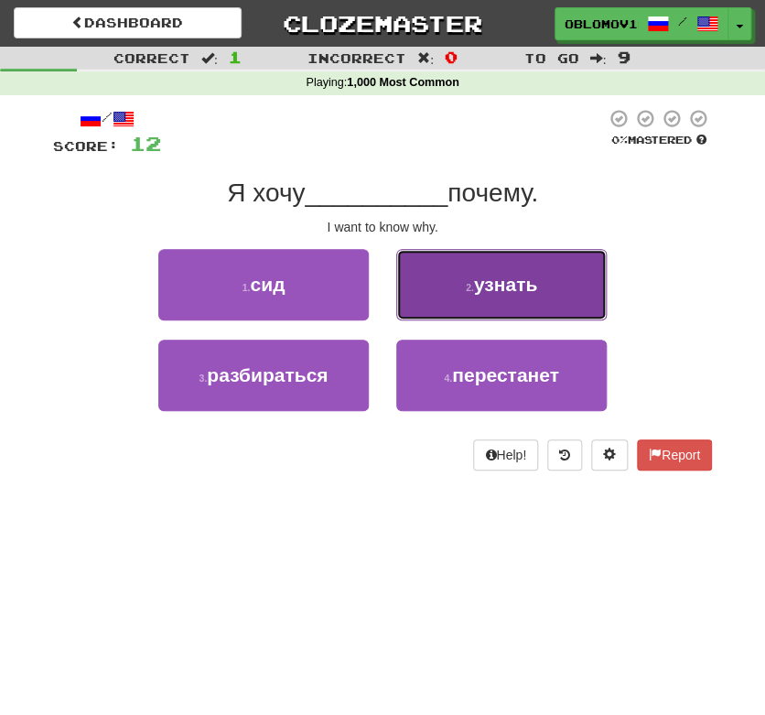
click at [548, 293] on button "2 . узнать" at bounding box center [501, 284] width 210 height 71
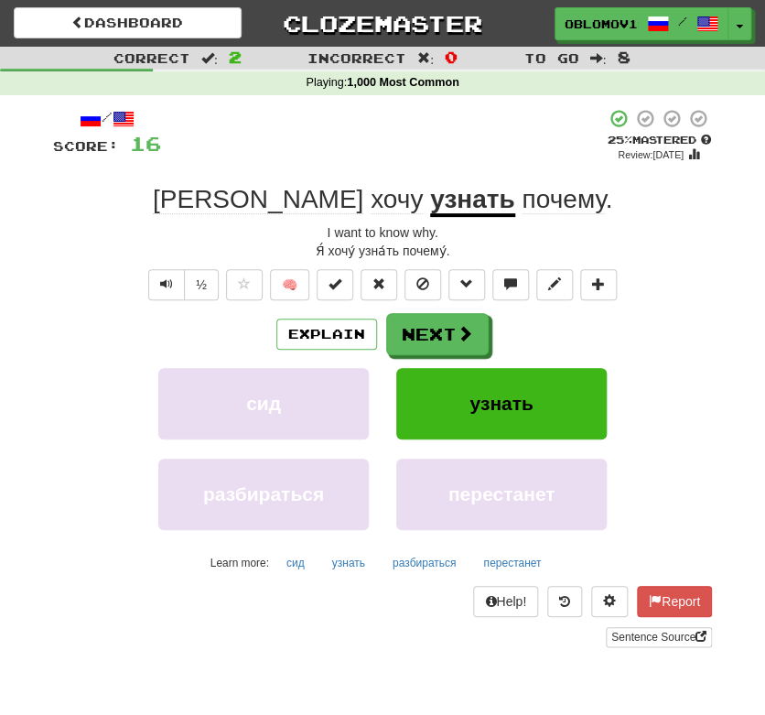
click at [647, 357] on div "Explain Next сид узнать разбираться перестанет Learn more: сид узнать разбирать…" at bounding box center [382, 445] width 659 height 264
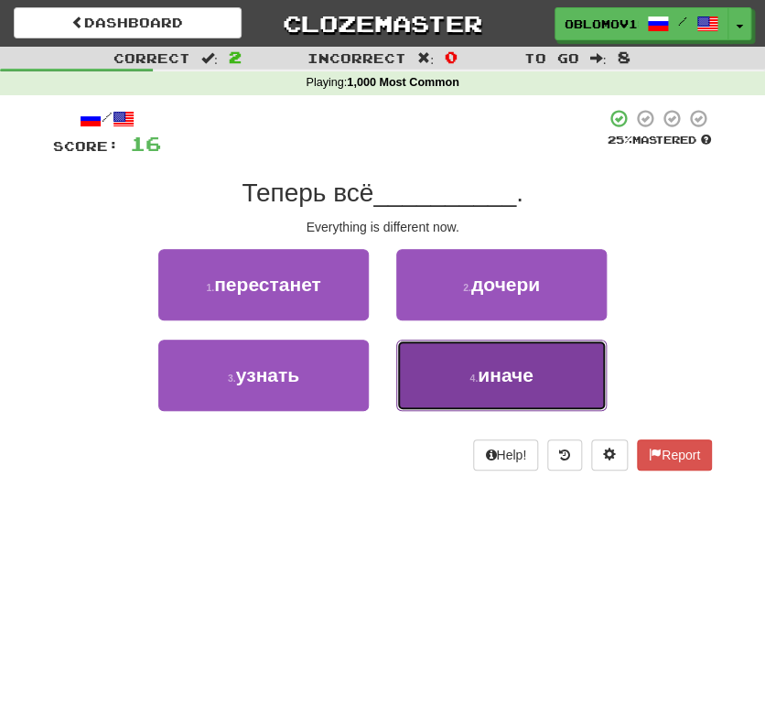
click at [565, 377] on button "4 . иначе" at bounding box center [501, 374] width 210 height 71
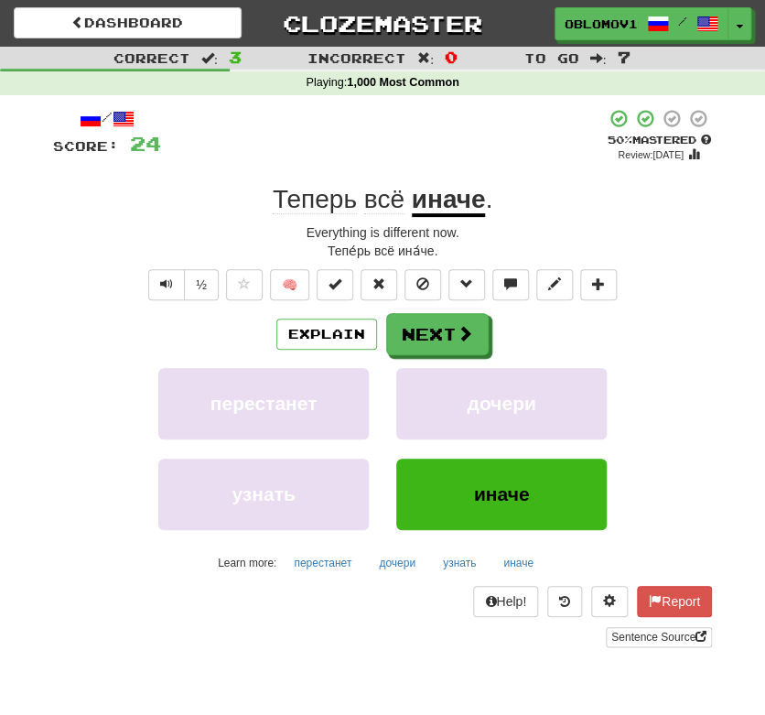
click at [723, 269] on div "/ Score: 24 + 8 50 % Mastered Review: 2025-10-01 Теперь всё иначе . Everything …" at bounding box center [382, 383] width 686 height 577
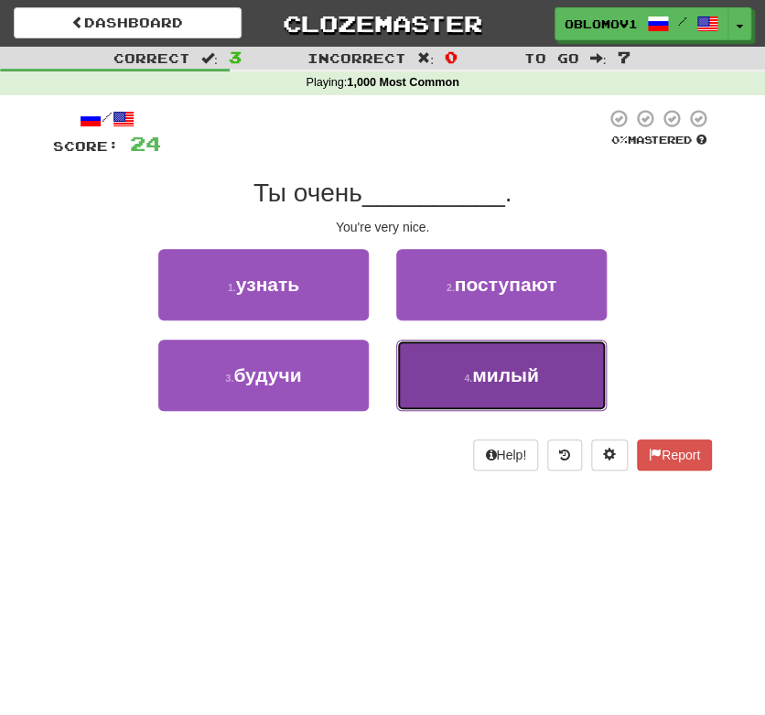
click at [538, 364] on span "милый" at bounding box center [505, 374] width 67 height 21
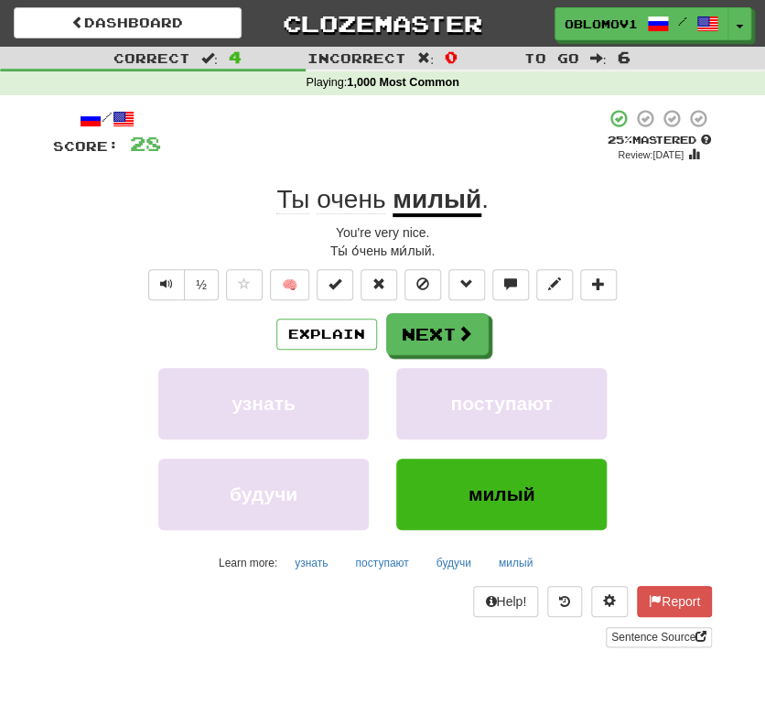
click at [674, 240] on div "/ Score: 28 + 4 25 % Mastered Review: 2025-09-22 Ты очень милый . You're very n…" at bounding box center [382, 377] width 659 height 539
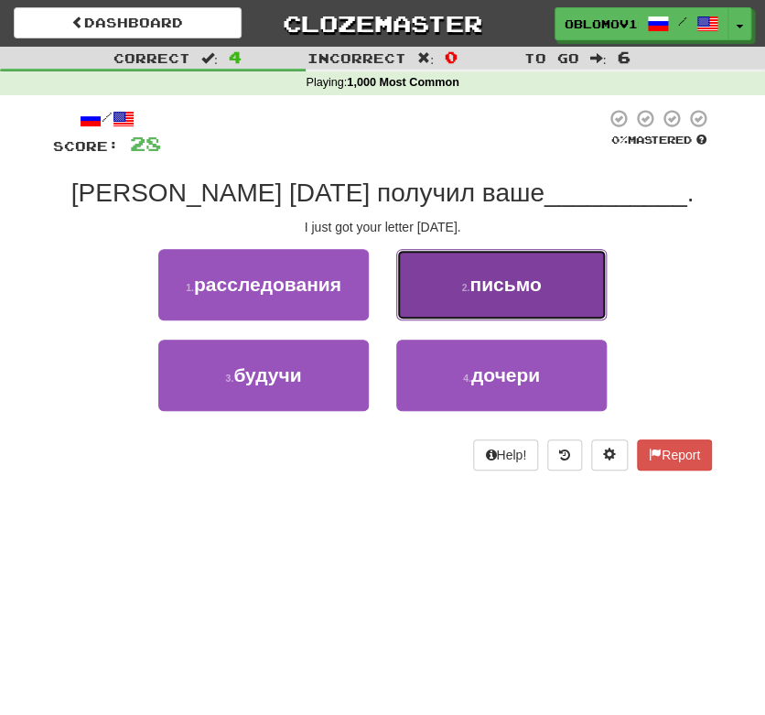
click at [562, 310] on button "2 . письмо" at bounding box center [501, 284] width 210 height 71
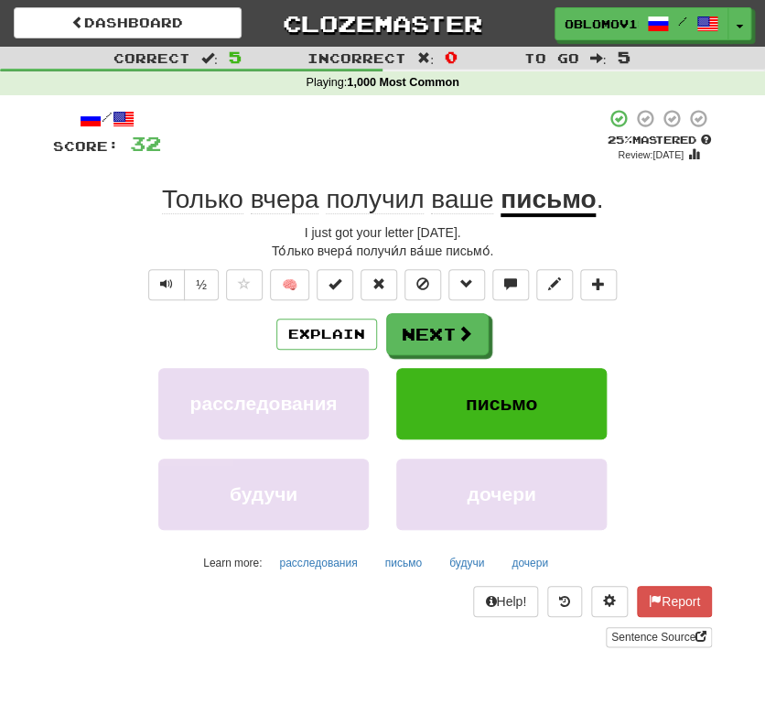
click at [690, 280] on div "/ Score: 32 + 4 25 % Mastered Review: 2025-09-22 Только вчера получил ваше пись…" at bounding box center [382, 377] width 659 height 539
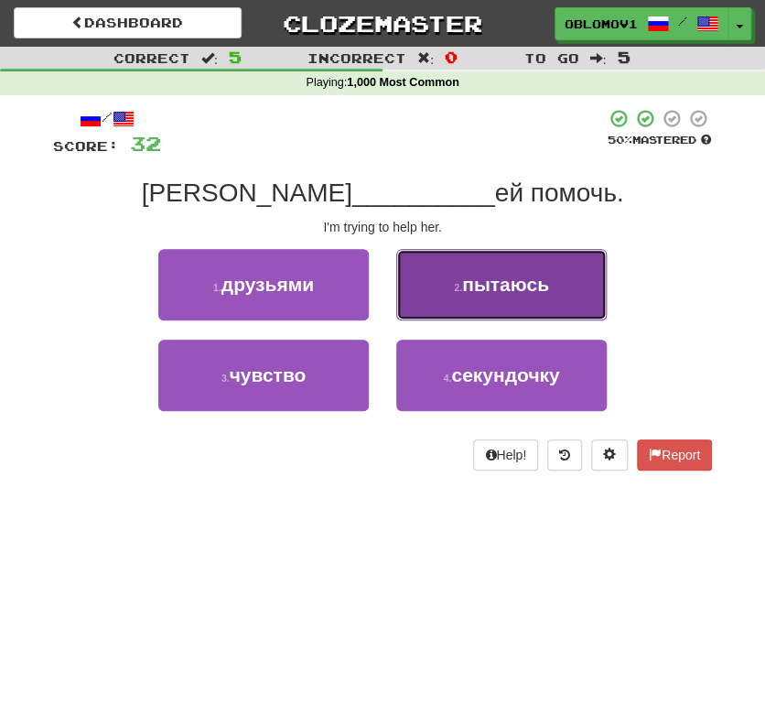
click at [591, 307] on button "2 . пытаюсь" at bounding box center [501, 284] width 210 height 71
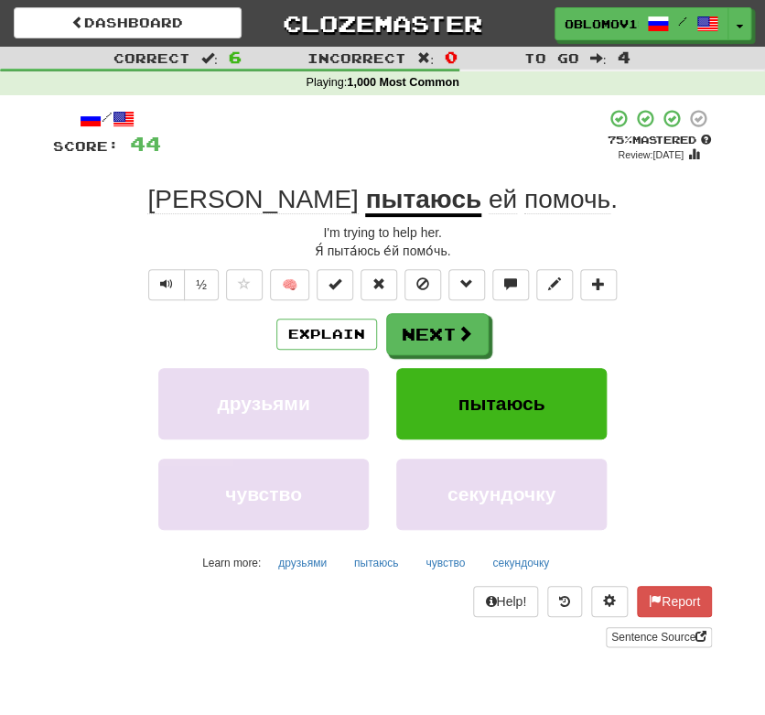
click at [727, 272] on div "Correct : 6 Incorrect : 0 To go : 4 Playing : 1,000 Most Common / Score: 44 + 1…" at bounding box center [382, 360] width 765 height 626
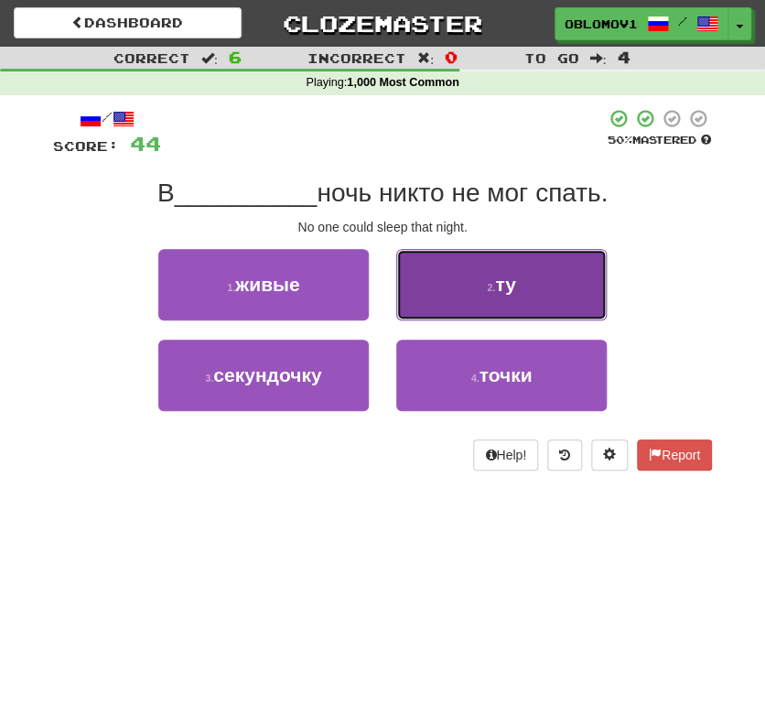
click at [586, 294] on button "2 . ту" at bounding box center [501, 284] width 210 height 71
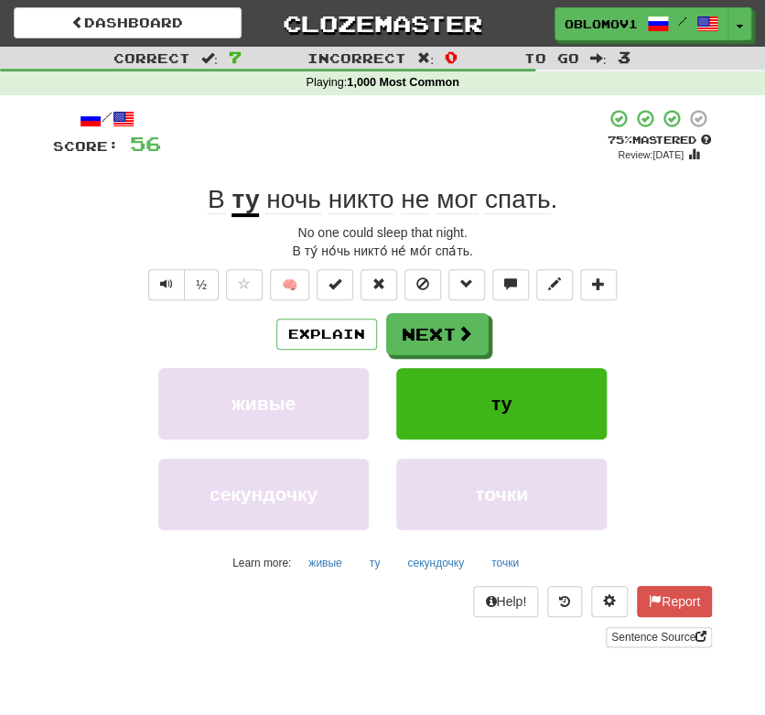
click at [624, 228] on div "No one could sleep that night." at bounding box center [382, 232] width 659 height 18
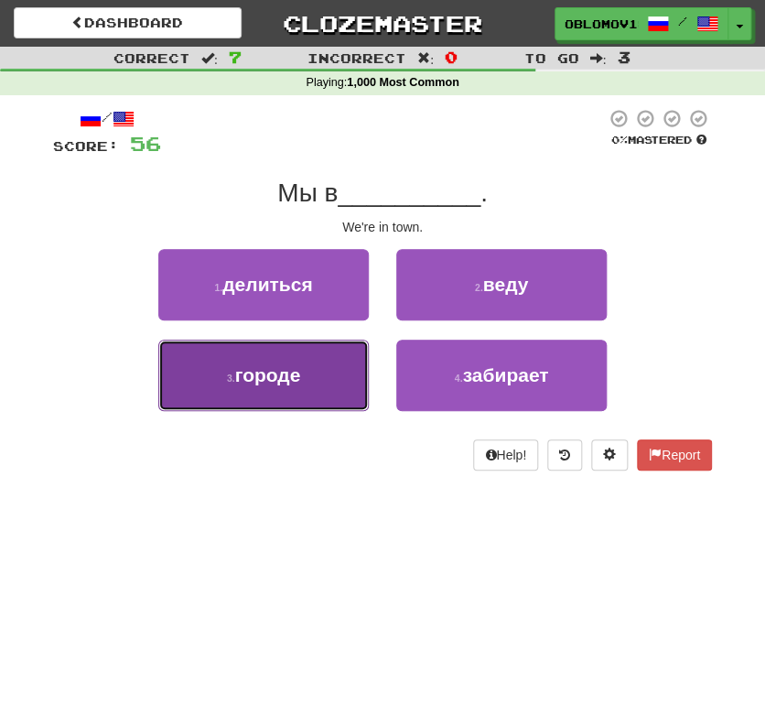
click at [324, 369] on button "3 . городе" at bounding box center [263, 374] width 210 height 71
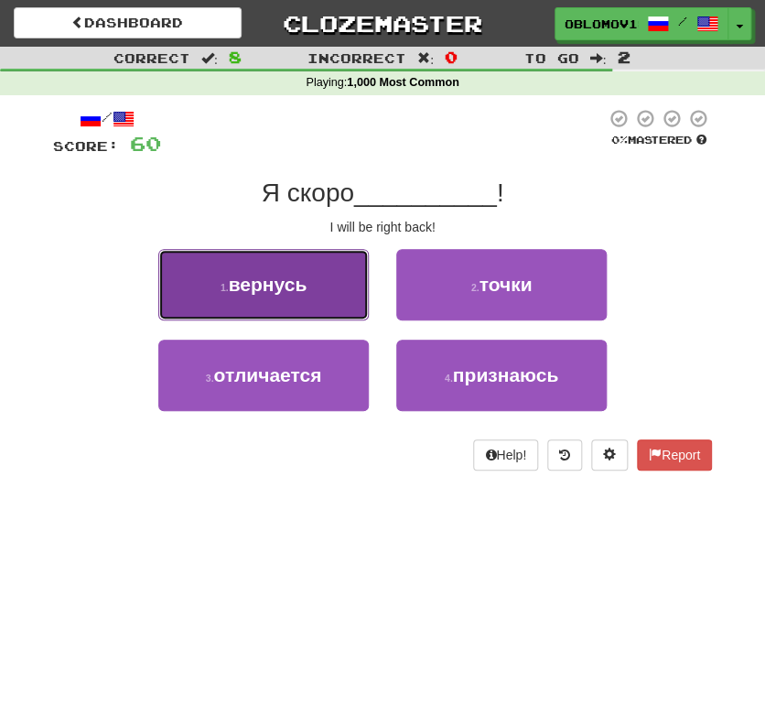
click at [332, 317] on button "1 . вернусь" at bounding box center [263, 284] width 210 height 71
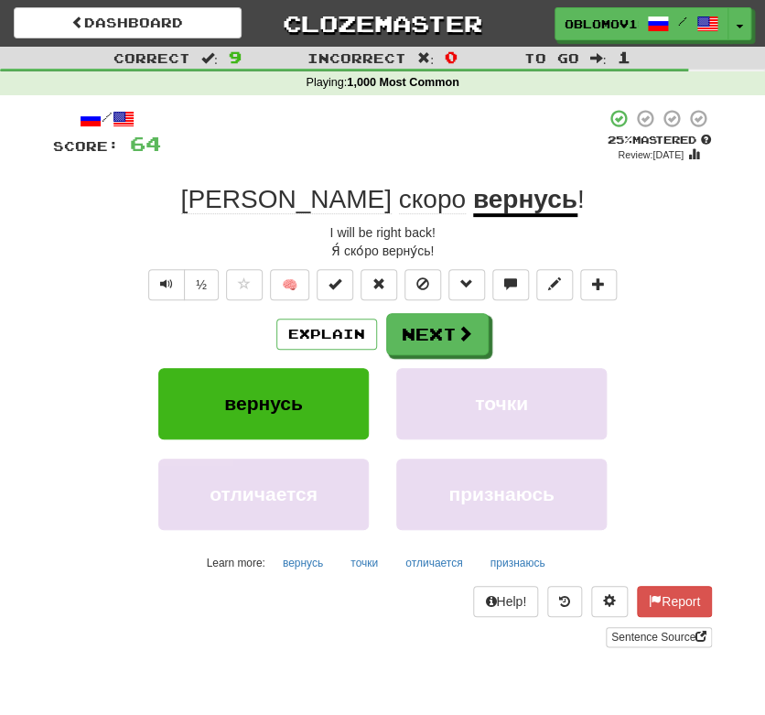
click at [668, 361] on div "Explain Next вернусь точки отличается признаюсь Learn more: вернусь точки отлич…" at bounding box center [382, 445] width 659 height 264
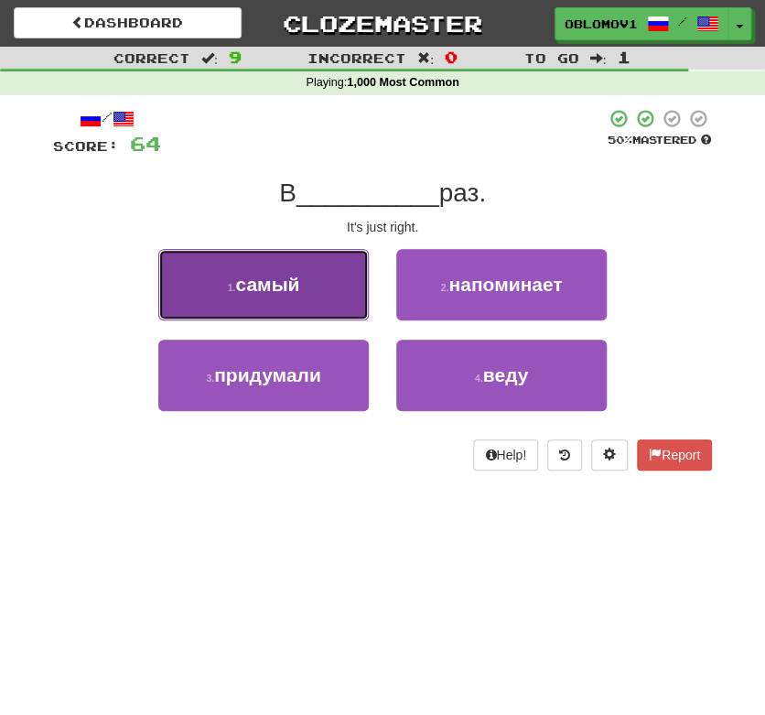
click at [266, 291] on span "самый" at bounding box center [267, 284] width 64 height 21
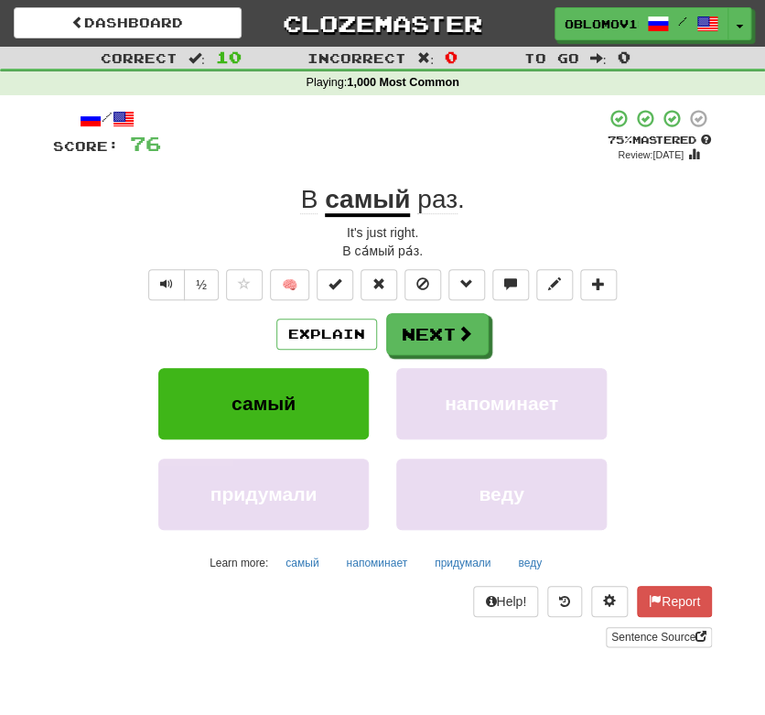
click at [551, 225] on div "It's just right." at bounding box center [382, 232] width 659 height 18
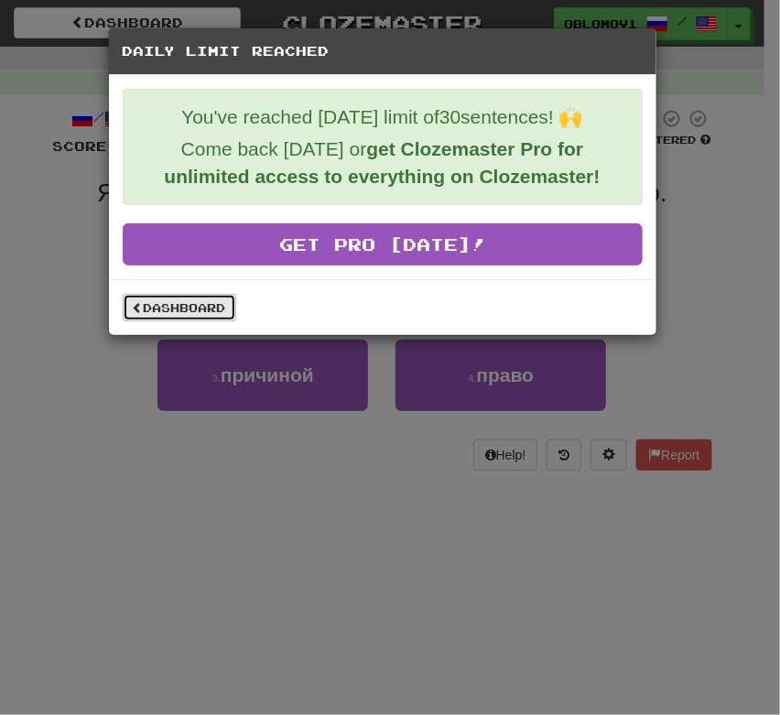
click at [190, 315] on link "Dashboard" at bounding box center [179, 307] width 113 height 27
